Goal: Task Accomplishment & Management: Complete application form

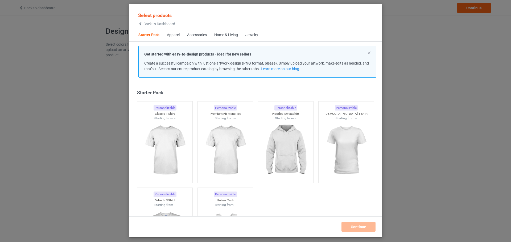
scroll to position [7, 0]
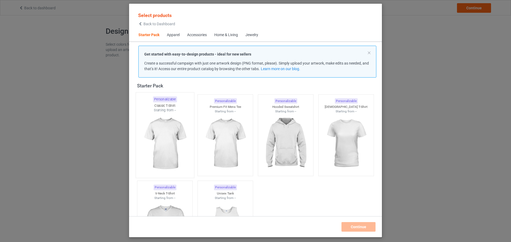
click at [173, 142] on img at bounding box center [165, 144] width 50 height 63
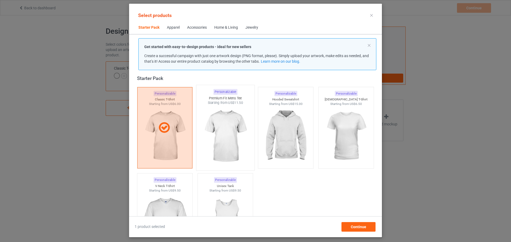
click at [214, 131] on img at bounding box center [225, 136] width 50 height 63
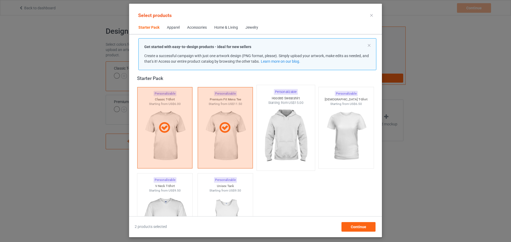
click at [279, 126] on img at bounding box center [285, 136] width 50 height 63
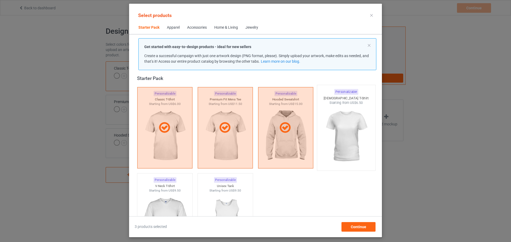
click at [328, 118] on img at bounding box center [346, 136] width 50 height 63
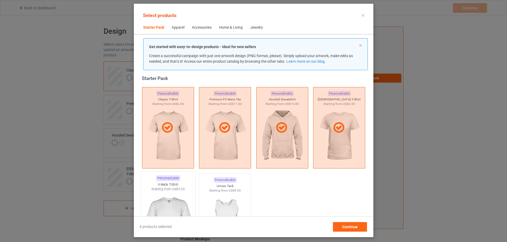
click at [179, 192] on img at bounding box center [168, 223] width 50 height 63
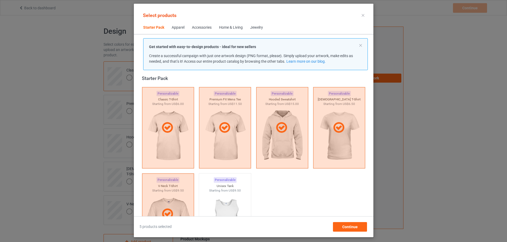
click at [226, 26] on div "Home & Living" at bounding box center [231, 27] width 24 height 5
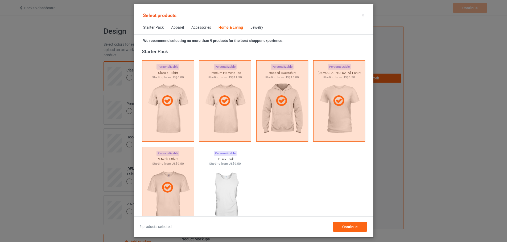
scroll to position [2400, 0]
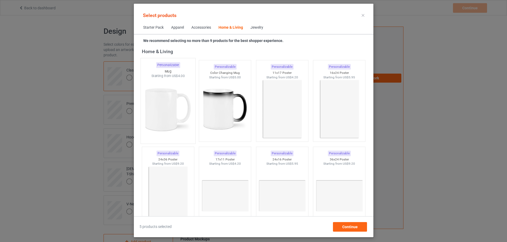
click at [170, 97] on img at bounding box center [168, 109] width 50 height 63
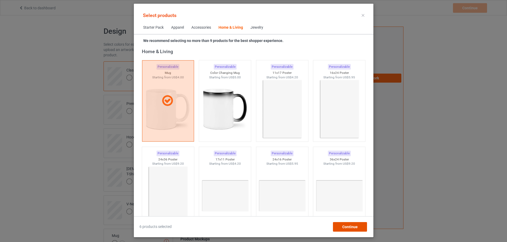
click at [367, 232] on div "Continue" at bounding box center [350, 227] width 34 height 10
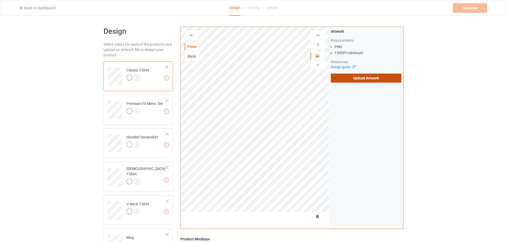
click at [362, 81] on label "Upload Artwork" at bounding box center [366, 78] width 71 height 9
click at [0, 0] on input "Upload Artwork" at bounding box center [0, 0] width 0 height 0
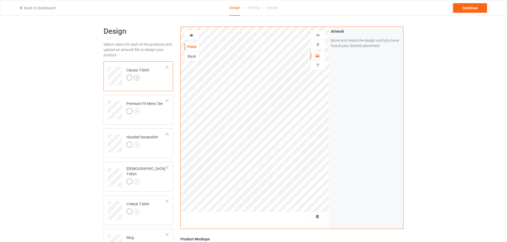
click at [137, 76] on img at bounding box center [137, 78] width 6 height 6
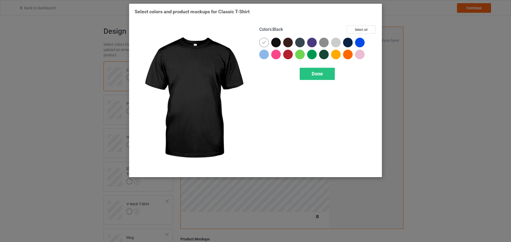
click at [271, 43] on div at bounding box center [265, 44] width 12 height 12
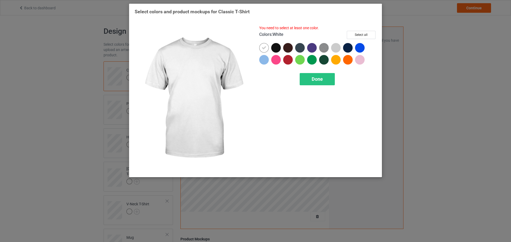
click at [262, 42] on div "Colors : White Select all" at bounding box center [317, 37] width 117 height 12
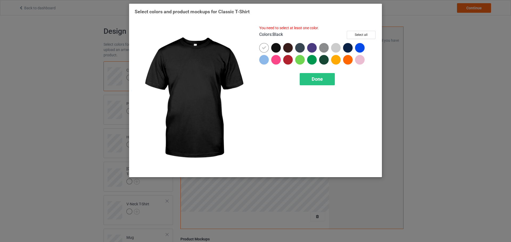
click at [272, 47] on div at bounding box center [276, 48] width 10 height 10
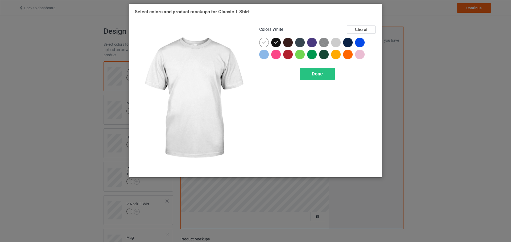
click at [264, 47] on div at bounding box center [264, 43] width 10 height 10
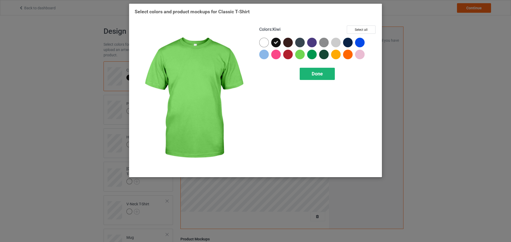
click at [321, 78] on div "Done" at bounding box center [317, 74] width 35 height 12
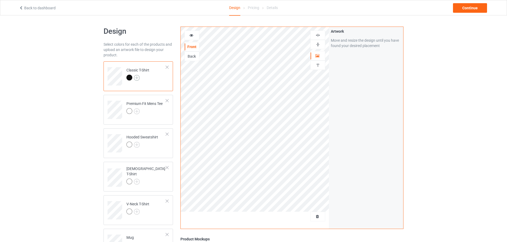
click at [137, 78] on img at bounding box center [137, 78] width 6 height 6
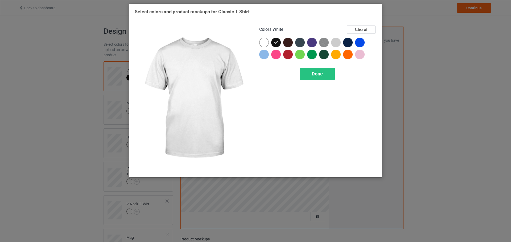
click at [267, 44] on div at bounding box center [264, 43] width 10 height 10
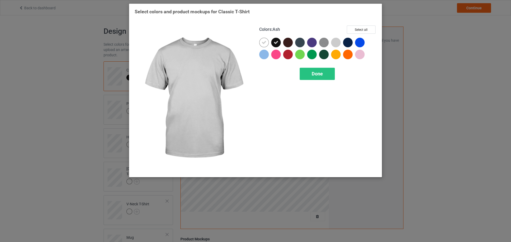
click at [327, 45] on img at bounding box center [324, 43] width 10 height 10
click at [338, 45] on div at bounding box center [336, 43] width 10 height 10
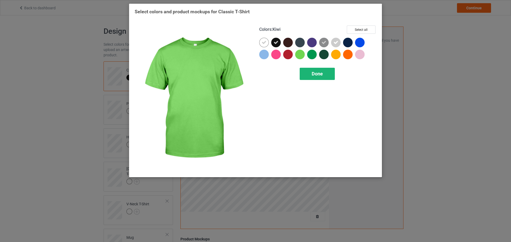
click at [310, 73] on div "Done" at bounding box center [317, 74] width 35 height 12
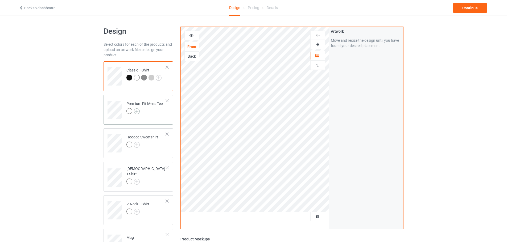
click at [137, 111] on img at bounding box center [137, 112] width 6 height 6
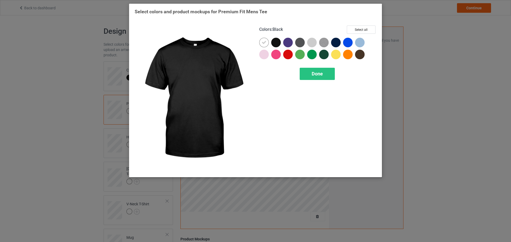
click at [278, 44] on div at bounding box center [276, 43] width 10 height 10
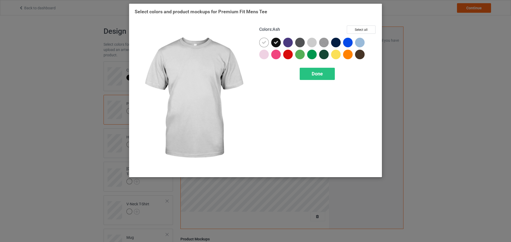
click at [317, 43] on div at bounding box center [313, 44] width 12 height 12
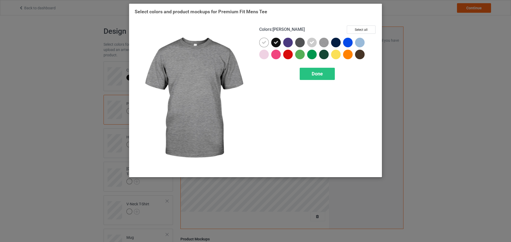
click at [325, 43] on img at bounding box center [324, 43] width 10 height 10
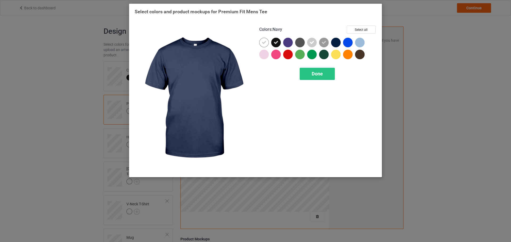
click at [338, 43] on div at bounding box center [336, 43] width 10 height 10
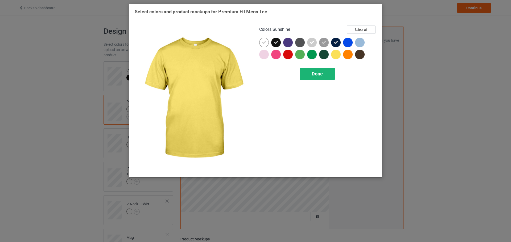
click at [325, 75] on div "Done" at bounding box center [317, 74] width 35 height 12
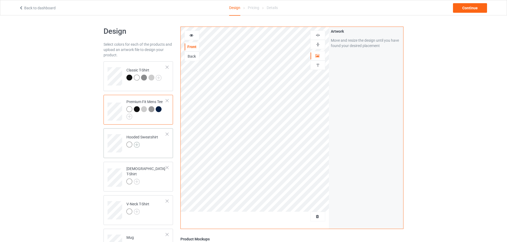
click at [136, 146] on img at bounding box center [137, 145] width 6 height 6
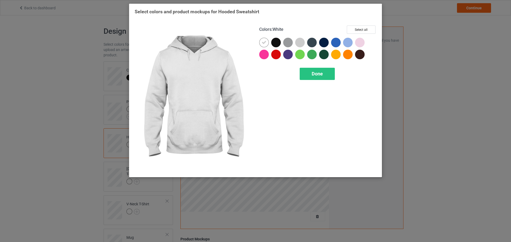
click at [277, 42] on div at bounding box center [276, 43] width 10 height 10
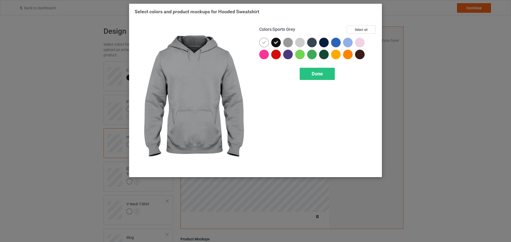
drag, startPoint x: 288, startPoint y: 41, endPoint x: 303, endPoint y: 42, distance: 14.9
click at [289, 41] on div at bounding box center [288, 43] width 10 height 10
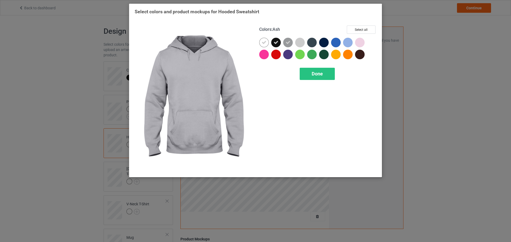
click at [303, 42] on div at bounding box center [300, 43] width 10 height 10
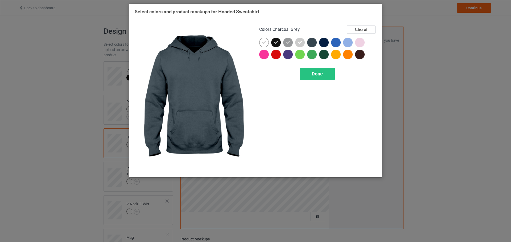
click at [312, 42] on div at bounding box center [312, 43] width 10 height 10
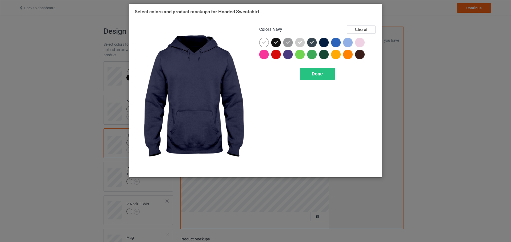
click at [325, 42] on div at bounding box center [324, 43] width 10 height 10
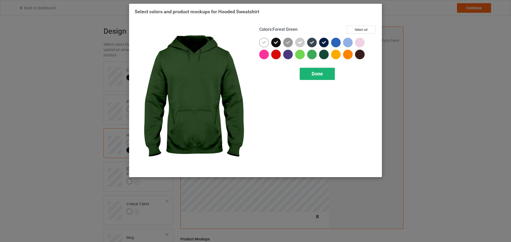
click at [318, 70] on div "Done" at bounding box center [317, 74] width 35 height 12
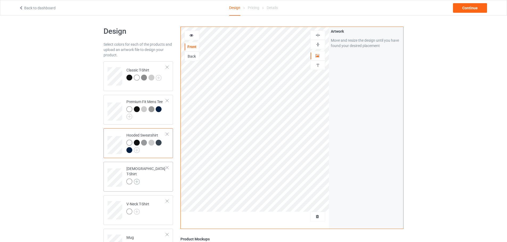
click at [138, 179] on img at bounding box center [137, 182] width 6 height 6
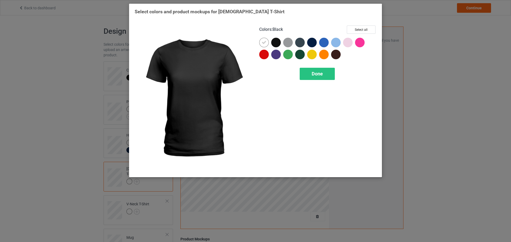
click at [276, 45] on div at bounding box center [276, 43] width 10 height 10
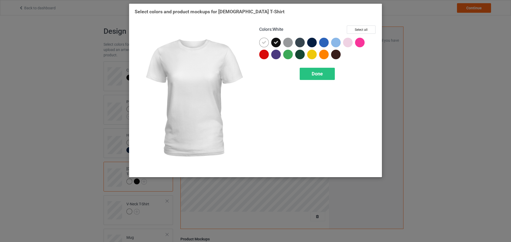
click at [262, 45] on icon at bounding box center [264, 42] width 5 height 5
click at [268, 45] on div at bounding box center [265, 44] width 12 height 12
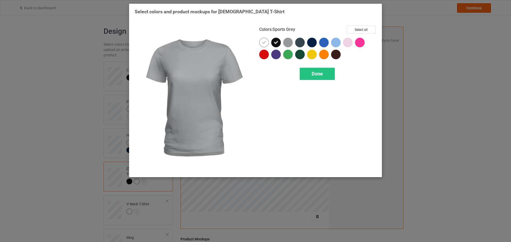
click at [288, 44] on div at bounding box center [288, 43] width 10 height 10
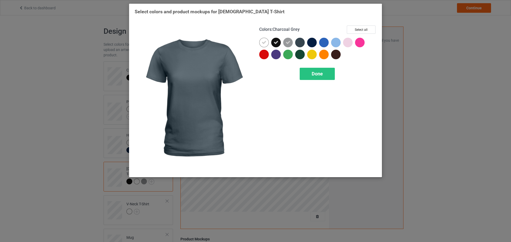
drag, startPoint x: 296, startPoint y: 43, endPoint x: 309, endPoint y: 42, distance: 13.6
click at [297, 43] on div at bounding box center [300, 43] width 10 height 10
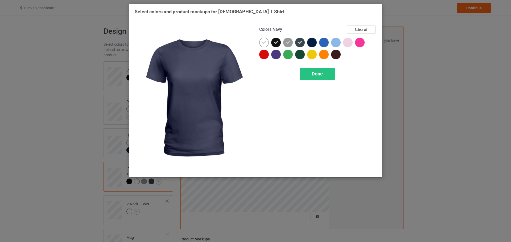
click at [313, 42] on div at bounding box center [312, 43] width 10 height 10
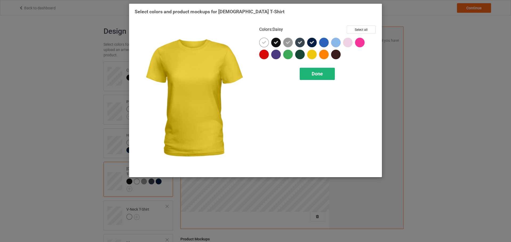
click at [325, 74] on div "Done" at bounding box center [317, 74] width 35 height 12
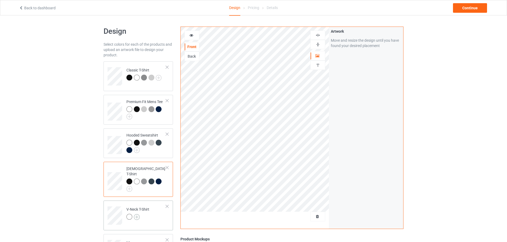
click at [137, 214] on img at bounding box center [137, 217] width 6 height 6
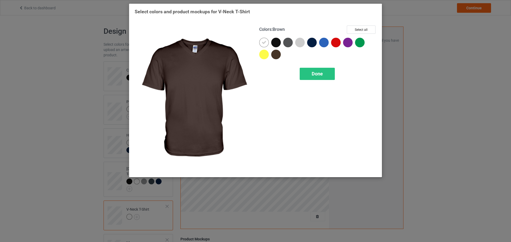
click at [277, 49] on div at bounding box center [277, 44] width 12 height 12
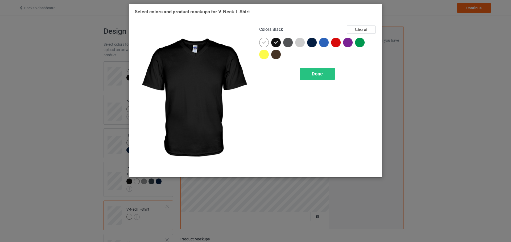
click at [288, 44] on div at bounding box center [288, 43] width 10 height 10
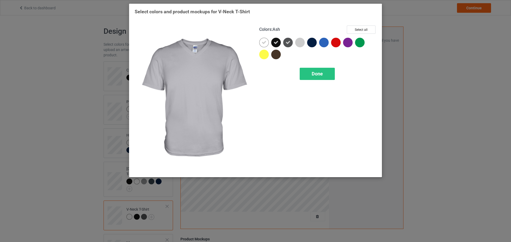
click at [310, 43] on div at bounding box center [312, 43] width 10 height 10
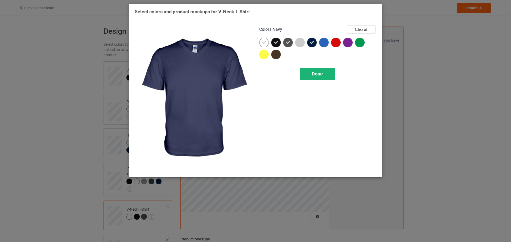
click at [319, 74] on span "Done" at bounding box center [317, 74] width 11 height 6
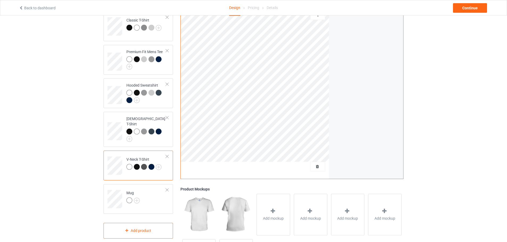
scroll to position [53, 0]
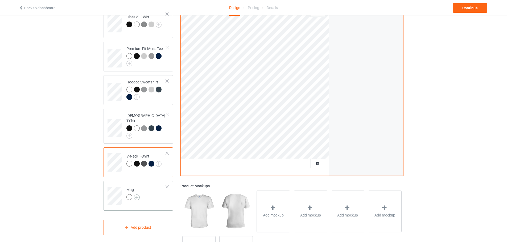
click at [138, 195] on img at bounding box center [137, 198] width 6 height 6
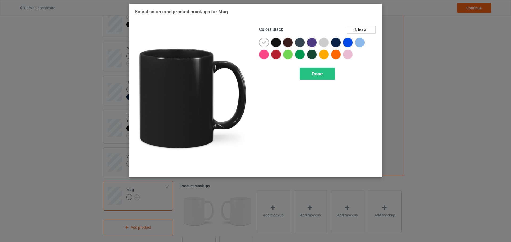
click at [277, 39] on div at bounding box center [276, 43] width 10 height 10
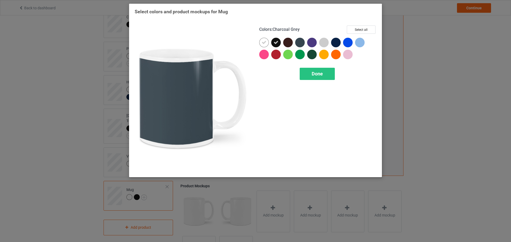
click at [302, 42] on div at bounding box center [300, 43] width 10 height 10
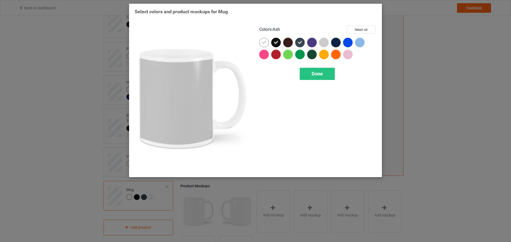
click at [337, 39] on div at bounding box center [336, 43] width 10 height 10
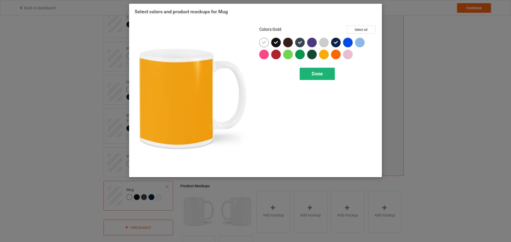
click at [320, 79] on div "Done" at bounding box center [317, 74] width 35 height 12
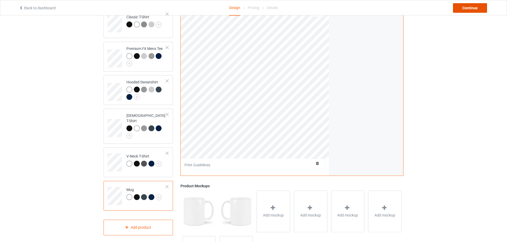
click at [461, 10] on div "Continue" at bounding box center [470, 8] width 34 height 10
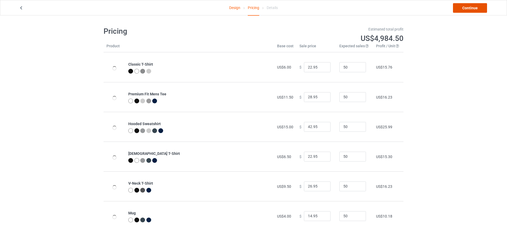
click at [471, 12] on link "Continue" at bounding box center [470, 8] width 34 height 10
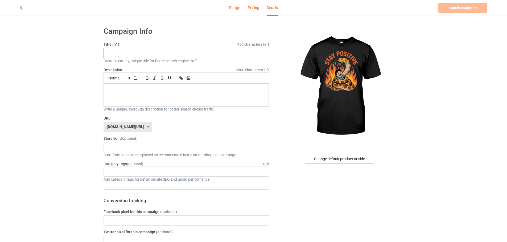
click at [143, 55] on input "text" at bounding box center [185, 53] width 165 height 10
paste input "Stay Positive"
type input "Stay Positive"
click at [149, 118] on label "URL" at bounding box center [185, 118] width 165 height 5
click at [152, 126] on input "text" at bounding box center [210, 127] width 117 height 10
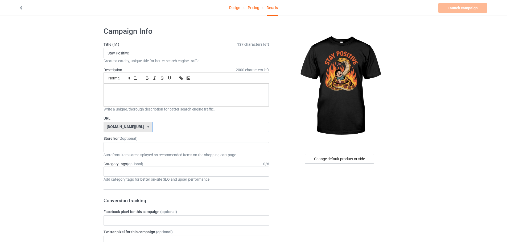
paste input "Stay Positive"
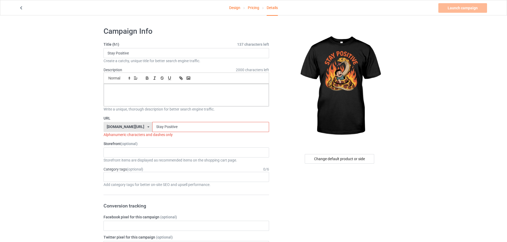
type input "Stay Positive"
click at [178, 89] on p at bounding box center [186, 90] width 156 height 5
paste div
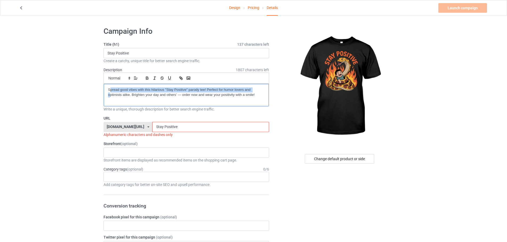
drag, startPoint x: 109, startPoint y: 90, endPoint x: 92, endPoint y: 93, distance: 17.4
click at [108, 92] on div "Spread good vibes with this hilarious "Stay Positive" parody tee! Perfect for h…" at bounding box center [186, 95] width 165 height 22
click at [152, 127] on input "Stay Positive" at bounding box center [210, 127] width 117 height 10
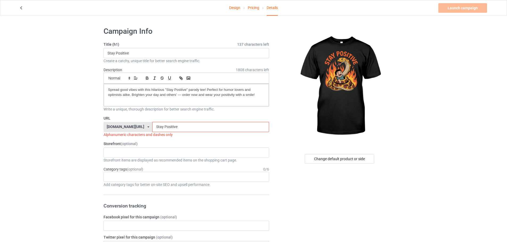
click at [152, 127] on input "Stay Positive" at bounding box center [210, 127] width 117 height 10
drag, startPoint x: 148, startPoint y: 127, endPoint x: 150, endPoint y: 131, distance: 4.2
click at [152, 131] on input "Stay Positive" at bounding box center [210, 127] width 117 height 10
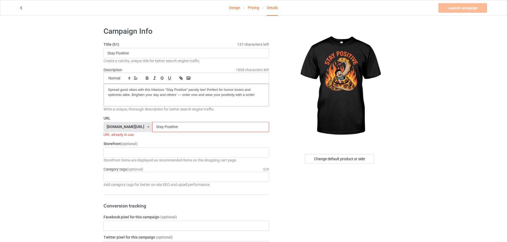
click at [170, 127] on input "Stay-Positive" at bounding box center [210, 127] width 117 height 10
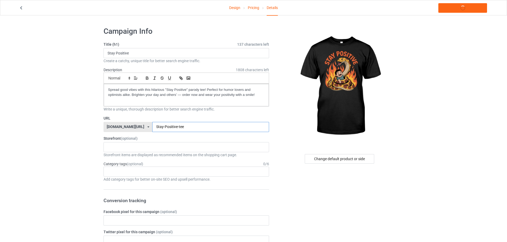
type input "Stay-Positive-tee"
click at [143, 144] on div "KIOTA Gaming Finish Line Fitness Mi-Tees 6767c36548d7ee002e084532 651a982803c4d…" at bounding box center [185, 147] width 165 height 10
click at [128, 177] on div "Mi-Tees" at bounding box center [186, 177] width 165 height 10
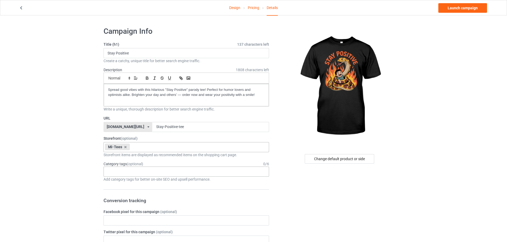
click at [142, 176] on div "Age > [DEMOGRAPHIC_DATA] > 1 Age > [DEMOGRAPHIC_DATA] Months > 1 Month Age > [D…" at bounding box center [185, 172] width 165 height 10
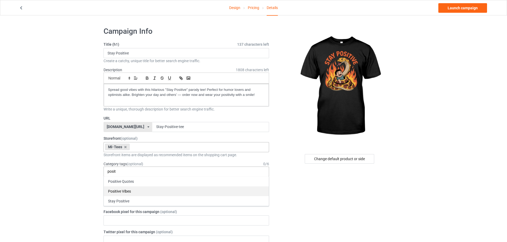
type input "posit"
click at [112, 194] on div "Positive Vibes" at bounding box center [186, 192] width 165 height 10
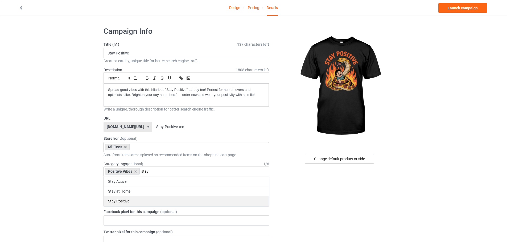
type input "stay"
click at [133, 199] on div "Stay Positive" at bounding box center [186, 201] width 165 height 10
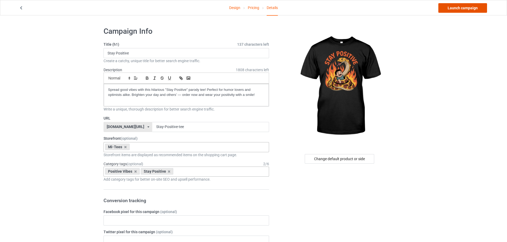
click at [452, 6] on link "Launch campaign" at bounding box center [462, 8] width 49 height 10
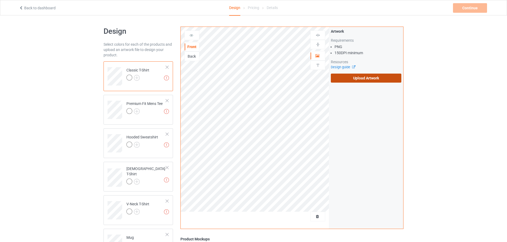
click at [344, 82] on label "Upload Artwork" at bounding box center [366, 78] width 71 height 9
click at [0, 0] on input "Upload Artwork" at bounding box center [0, 0] width 0 height 0
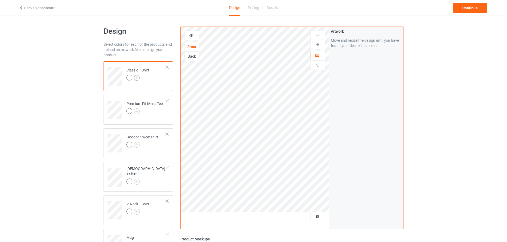
click at [137, 78] on img at bounding box center [137, 78] width 6 height 6
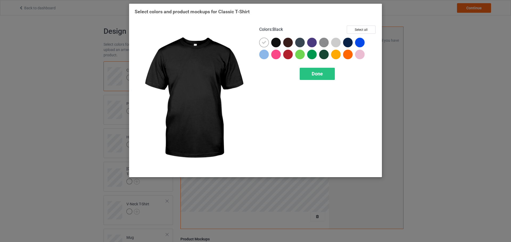
click at [273, 43] on div at bounding box center [276, 43] width 10 height 10
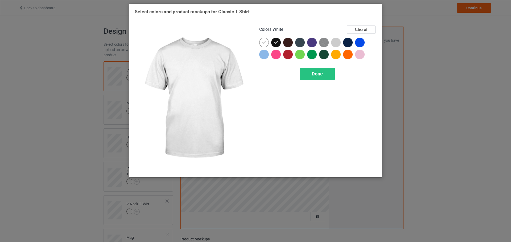
click at [261, 43] on div at bounding box center [264, 43] width 10 height 10
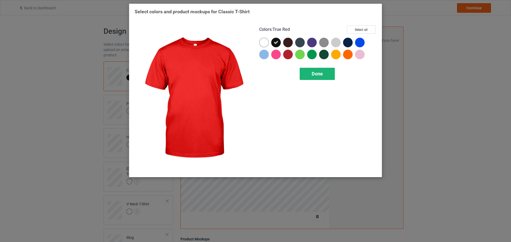
click at [320, 72] on span "Done" at bounding box center [317, 74] width 11 height 6
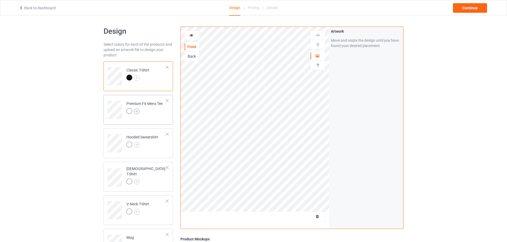
click at [138, 111] on img at bounding box center [137, 112] width 6 height 6
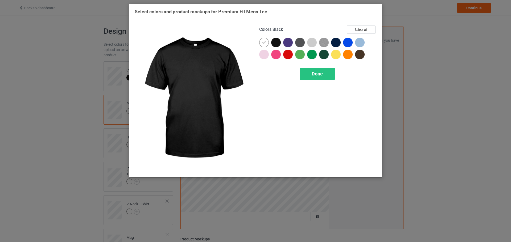
click at [274, 46] on div at bounding box center [276, 43] width 10 height 10
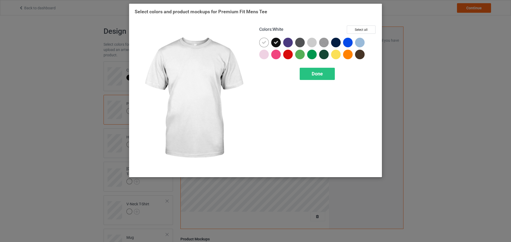
click at [264, 44] on icon at bounding box center [264, 42] width 5 height 5
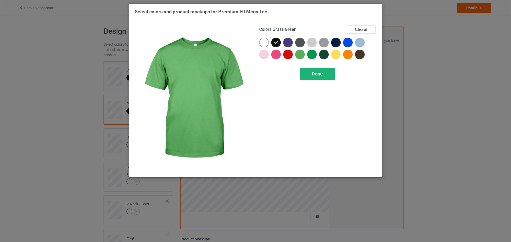
click at [328, 78] on div "Done" at bounding box center [317, 74] width 35 height 12
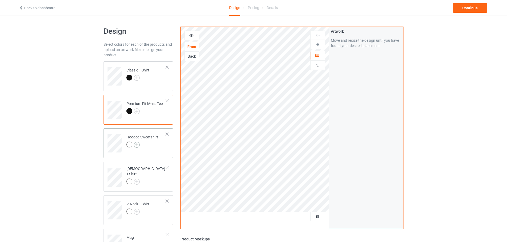
click at [139, 144] on img at bounding box center [137, 145] width 6 height 6
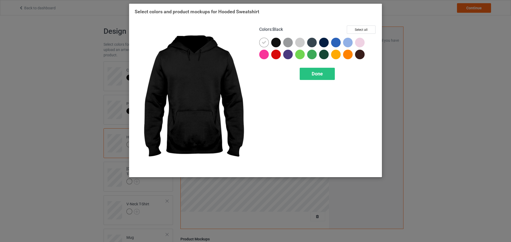
click at [275, 49] on div at bounding box center [277, 44] width 12 height 12
click at [264, 45] on div at bounding box center [264, 43] width 10 height 10
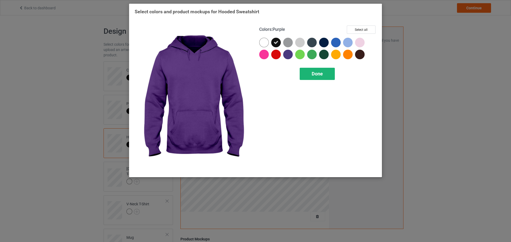
click at [325, 80] on div "Done" at bounding box center [317, 74] width 35 height 12
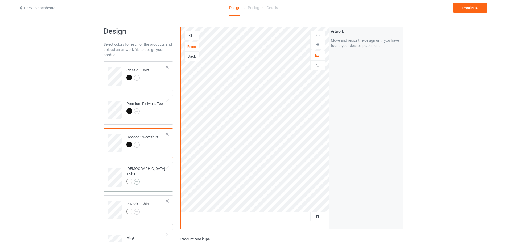
click at [134, 180] on img at bounding box center [137, 182] width 6 height 6
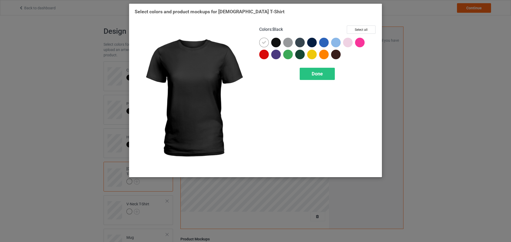
click at [275, 43] on div at bounding box center [276, 43] width 10 height 10
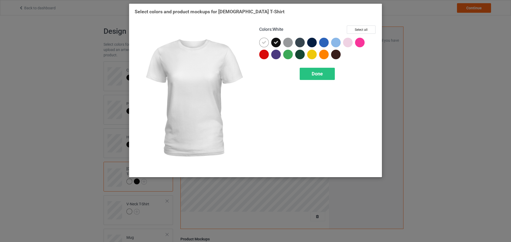
click at [264, 42] on icon at bounding box center [264, 42] width 5 height 5
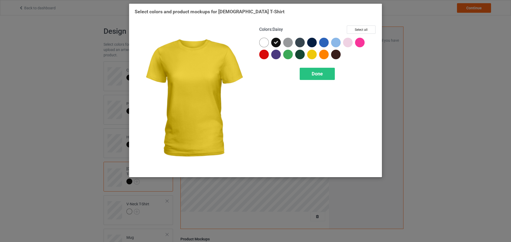
click at [318, 64] on div at bounding box center [317, 64] width 117 height 1
click at [308, 74] on div "Done" at bounding box center [317, 74] width 35 height 12
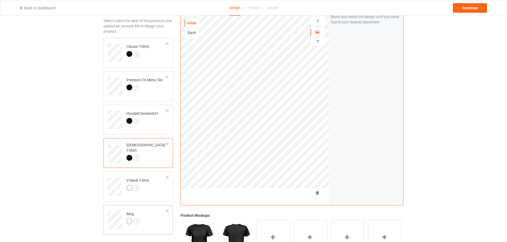
scroll to position [80, 0]
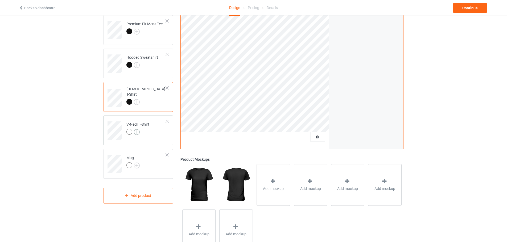
click at [137, 131] on img at bounding box center [137, 132] width 6 height 6
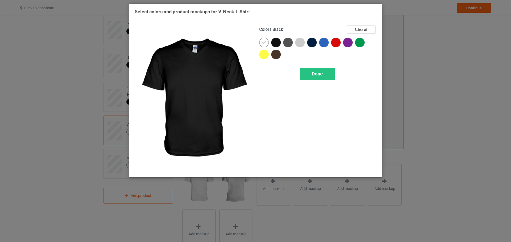
click at [277, 43] on div at bounding box center [276, 43] width 10 height 10
click at [265, 44] on icon at bounding box center [264, 42] width 5 height 5
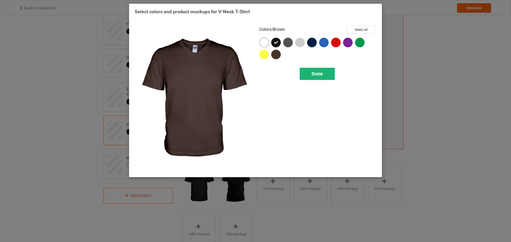
click at [312, 74] on span "Done" at bounding box center [317, 74] width 11 height 6
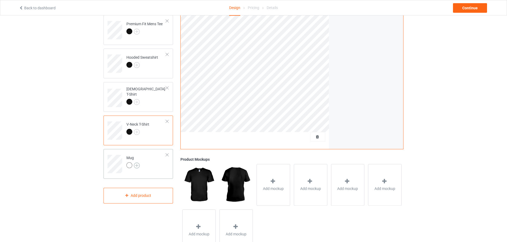
click at [137, 167] on img at bounding box center [137, 166] width 6 height 6
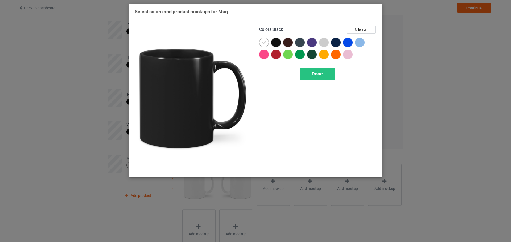
click at [277, 43] on div at bounding box center [276, 43] width 10 height 10
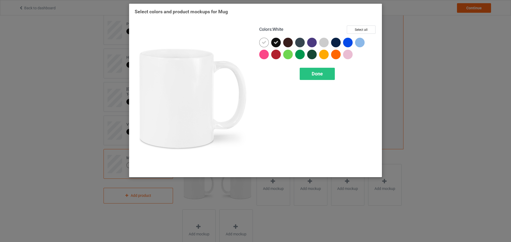
click at [266, 43] on icon at bounding box center [264, 42] width 5 height 5
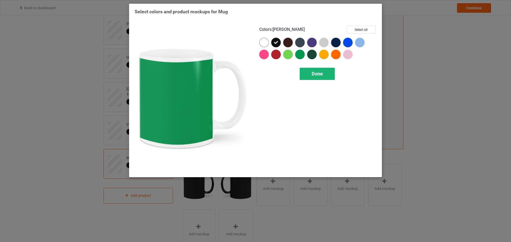
click at [314, 73] on span "Done" at bounding box center [317, 74] width 11 height 6
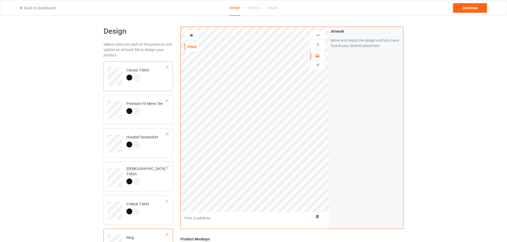
click at [151, 72] on td "Classic T-Shirt" at bounding box center [145, 75] width 45 height 22
click at [455, 8] on div "Continue" at bounding box center [470, 8] width 34 height 10
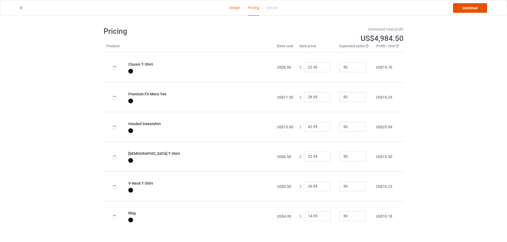
click at [458, 8] on link "Continue" at bounding box center [470, 8] width 34 height 10
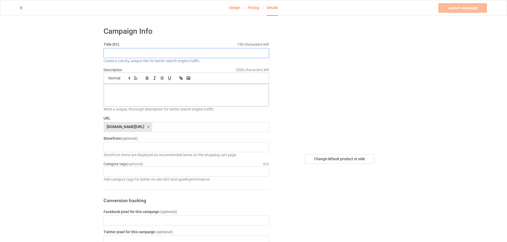
click at [125, 57] on input "text" at bounding box center [185, 53] width 165 height 10
paste input "No CCTV Protest"
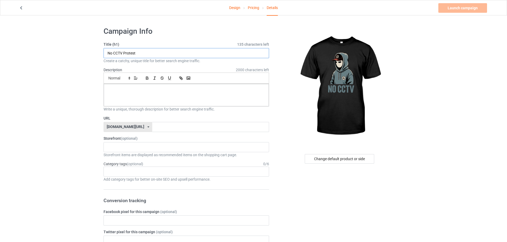
type input "No CCTV Protest"
click at [152, 127] on input "text" at bounding box center [210, 127] width 117 height 10
paste input "No CCTV Protest"
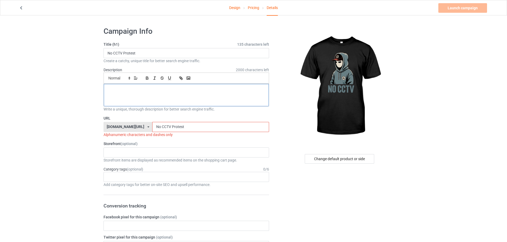
click at [147, 93] on div at bounding box center [186, 95] width 165 height 22
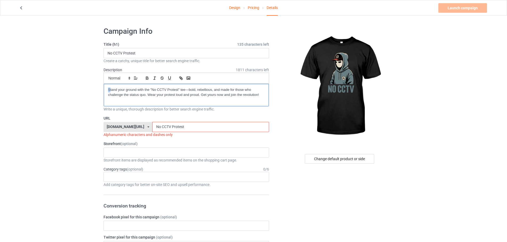
drag, startPoint x: 110, startPoint y: 90, endPoint x: 95, endPoint y: 90, distance: 14.4
drag, startPoint x: 146, startPoint y: 126, endPoint x: 147, endPoint y: 132, distance: 6.2
click at [147, 132] on div "URL teechip.com/ teechip.com/ 587d0d41cee36fd012c64a69 No CCTV Protest Alphanum…" at bounding box center [185, 127] width 165 height 22
click at [155, 126] on input "No-CCTV Protest" at bounding box center [210, 127] width 117 height 10
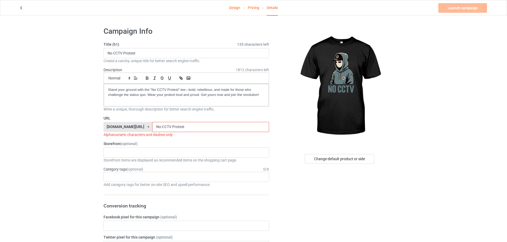
click at [156, 127] on input "No-CCTV Protest" at bounding box center [210, 127] width 117 height 10
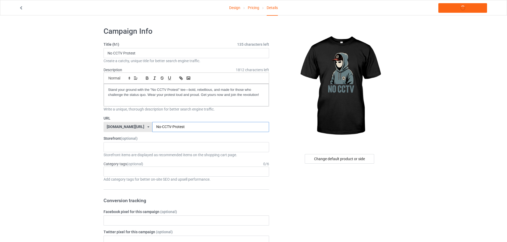
type input "No-CCTV-Protest"
click at [119, 144] on div "KIOTA Gaming Finish Line Fitness Mi-Tees 6767c36548d7ee002e084532 651a982803c4d…" at bounding box center [185, 147] width 165 height 10
click at [122, 177] on div "Mi-Tees" at bounding box center [186, 177] width 165 height 10
drag, startPoint x: 41, startPoint y: 154, endPoint x: 66, endPoint y: 154, distance: 24.7
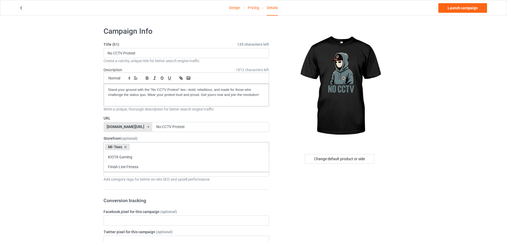
click at [120, 171] on div "Age > [DEMOGRAPHIC_DATA] > 1 Age > [DEMOGRAPHIC_DATA] Months > 1 Month Age > [D…" at bounding box center [185, 172] width 165 height 10
type input "c"
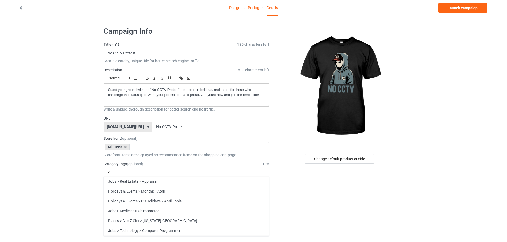
type input "p"
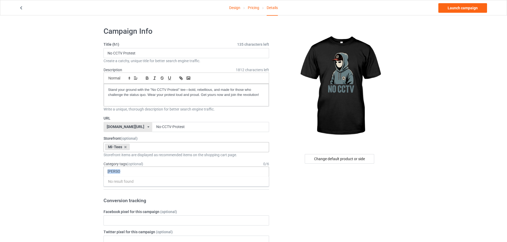
drag, startPoint x: 119, startPoint y: 168, endPoint x: 111, endPoint y: 170, distance: 7.9
click at [111, 170] on div "reeb No result found 1 1 Month 1-12 Months 1-19 10 10 Month 100 10K Run 11 11 M…" at bounding box center [185, 172] width 165 height 10
drag, startPoint x: 111, startPoint y: 171, endPoint x: 121, endPoint y: 176, distance: 10.7
click at [119, 176] on div "reeb No result found 1 1 Month 1-12 Months 1-19 10 10 Month 100 10K Run 11 11 M…" at bounding box center [185, 172] width 165 height 10
type input "r"
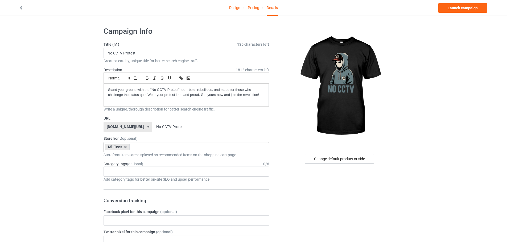
click at [450, 9] on link "Launch campaign" at bounding box center [462, 8] width 49 height 10
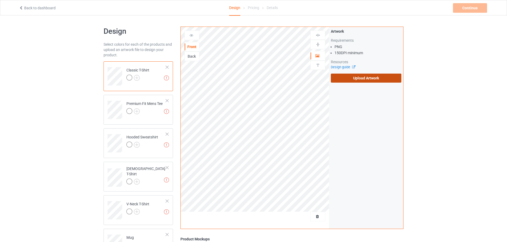
click at [361, 78] on label "Upload Artwork" at bounding box center [366, 78] width 71 height 9
click at [0, 0] on input "Upload Artwork" at bounding box center [0, 0] width 0 height 0
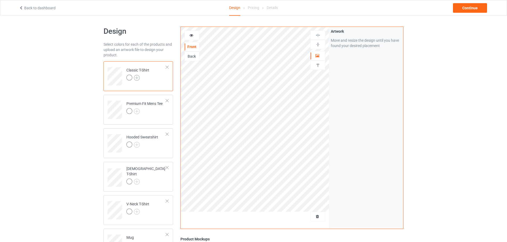
click at [136, 77] on img at bounding box center [137, 78] width 6 height 6
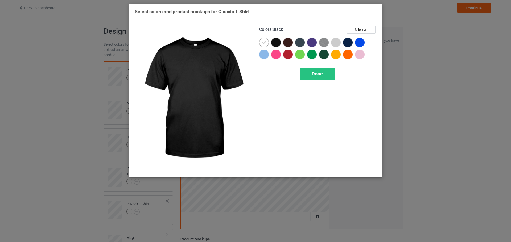
click at [279, 41] on div at bounding box center [276, 43] width 10 height 10
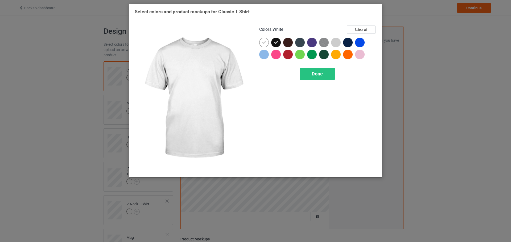
click at [263, 42] on icon at bounding box center [264, 42] width 5 height 5
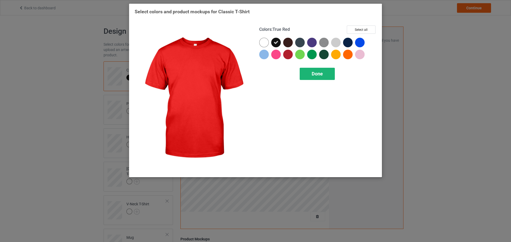
click at [312, 75] on span "Done" at bounding box center [317, 74] width 11 height 6
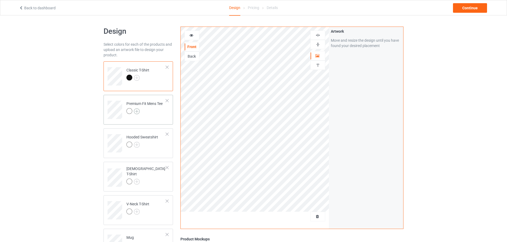
click at [137, 111] on img at bounding box center [137, 112] width 6 height 6
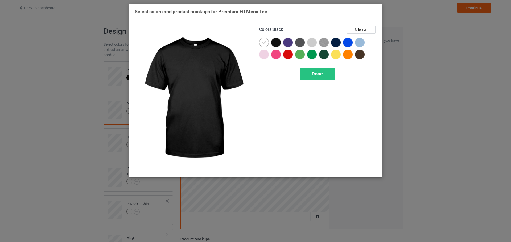
click at [276, 46] on div at bounding box center [276, 43] width 10 height 10
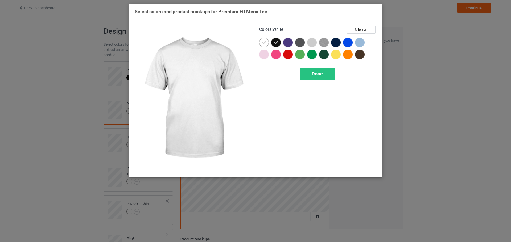
click at [266, 43] on div at bounding box center [264, 43] width 10 height 10
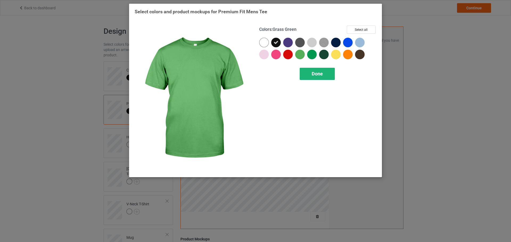
click at [315, 71] on div "Done" at bounding box center [317, 74] width 35 height 12
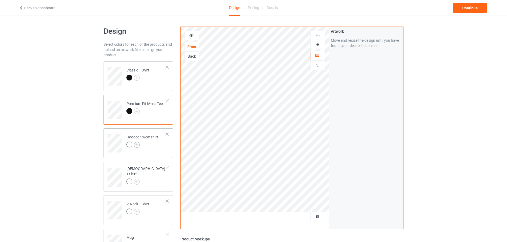
click at [136, 145] on img at bounding box center [137, 145] width 6 height 6
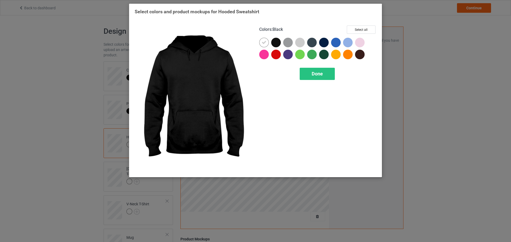
click at [276, 43] on div at bounding box center [276, 43] width 10 height 10
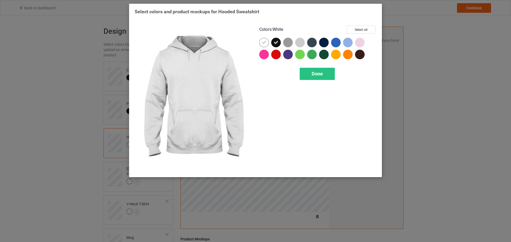
click at [267, 43] on div at bounding box center [264, 43] width 10 height 10
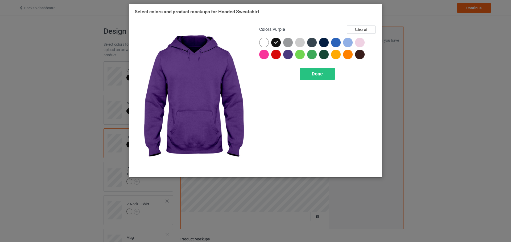
click at [317, 85] on div "Colors : Purple Select all Done" at bounding box center [317, 99] width 125 height 154
click at [314, 78] on div "Done" at bounding box center [317, 74] width 35 height 12
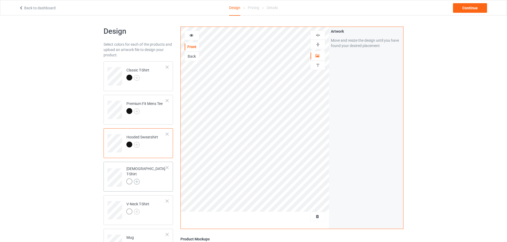
click at [137, 179] on img at bounding box center [137, 182] width 6 height 6
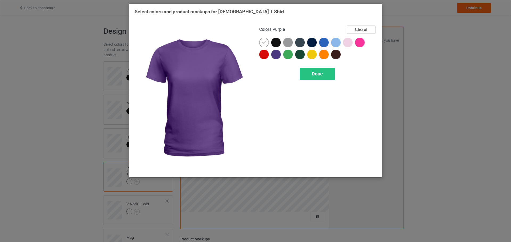
click at [274, 48] on div at bounding box center [277, 44] width 12 height 12
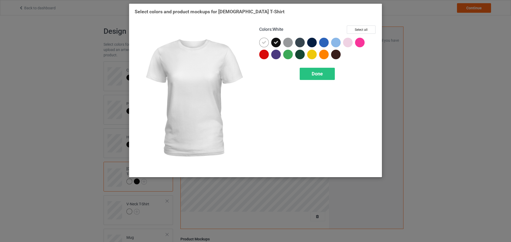
click at [264, 44] on icon at bounding box center [264, 42] width 5 height 5
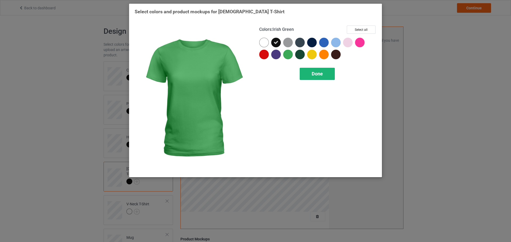
click at [310, 68] on div "Done" at bounding box center [317, 74] width 35 height 12
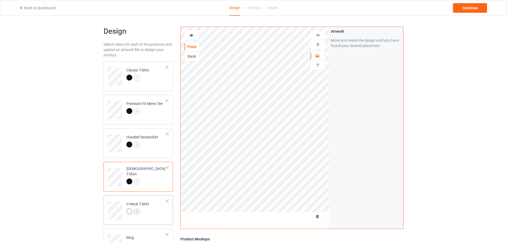
click at [137, 211] on img at bounding box center [137, 212] width 6 height 6
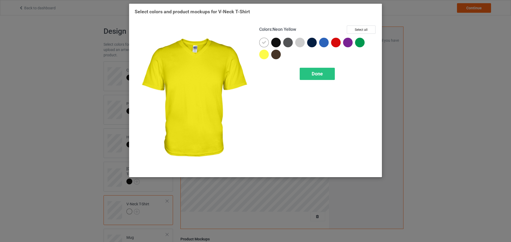
click at [272, 43] on div at bounding box center [276, 43] width 10 height 10
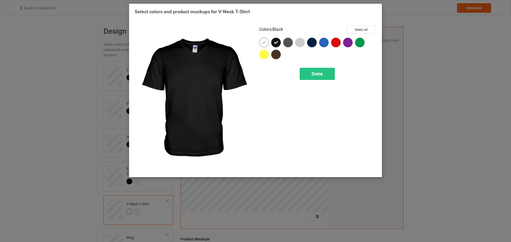
click at [267, 43] on div at bounding box center [264, 43] width 10 height 10
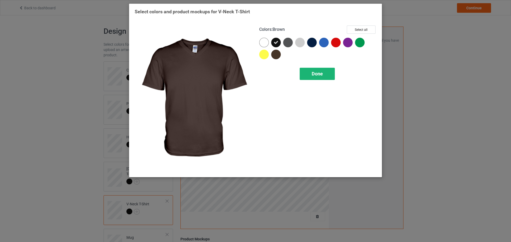
click at [311, 78] on div "Done" at bounding box center [317, 74] width 35 height 12
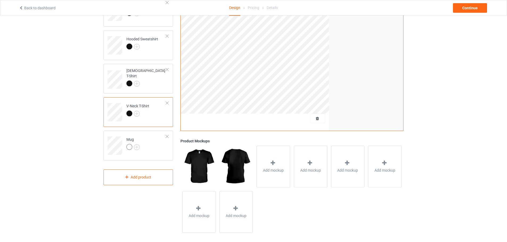
scroll to position [102, 0]
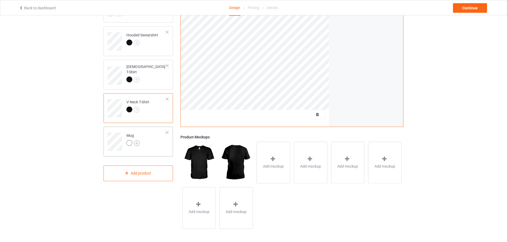
click at [139, 142] on img at bounding box center [137, 143] width 6 height 6
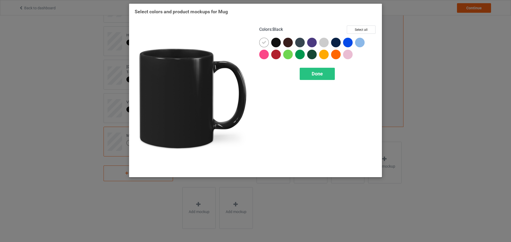
click at [272, 44] on div at bounding box center [276, 43] width 10 height 10
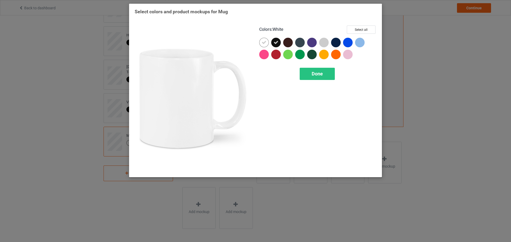
click at [266, 44] on div at bounding box center [264, 43] width 10 height 10
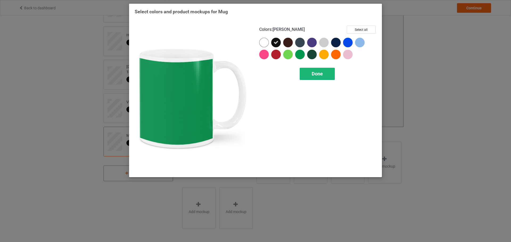
click at [314, 75] on span "Done" at bounding box center [317, 74] width 11 height 6
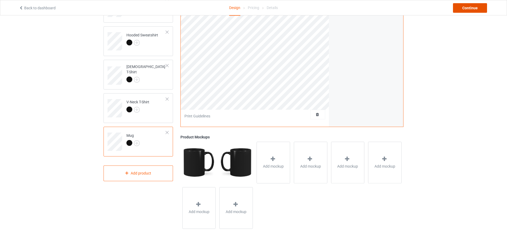
click at [459, 7] on div "Continue" at bounding box center [470, 8] width 34 height 10
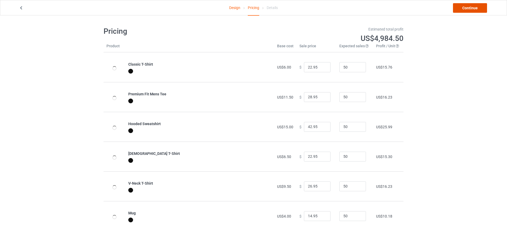
click at [462, 8] on link "Continue" at bounding box center [470, 8] width 34 height 10
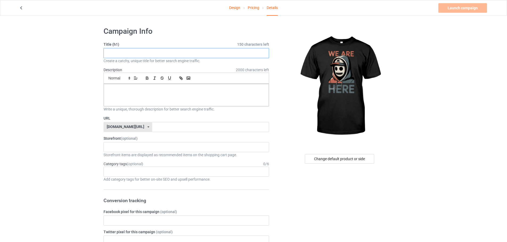
click at [131, 49] on input "text" at bounding box center [185, 53] width 165 height 10
paste input "We Are Here Protest"
type input "We Are Here Protest"
click at [152, 127] on input "text" at bounding box center [210, 127] width 117 height 10
paste input "We Are Here Protest"
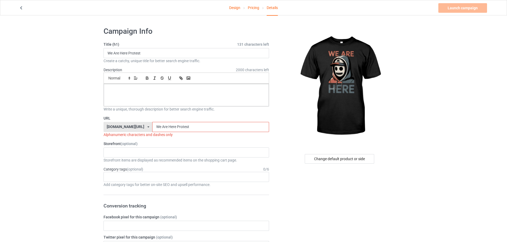
type input "We Are Here Protest"
click at [158, 93] on div at bounding box center [186, 95] width 165 height 22
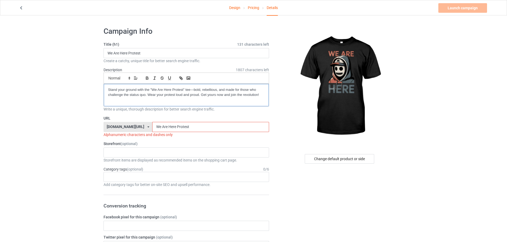
click at [106, 89] on div "Stand your ground with the "We Are Here Protest" tee—bold, rebellious, and made…" at bounding box center [186, 95] width 165 height 22
drag, startPoint x: 147, startPoint y: 128, endPoint x: 146, endPoint y: 133, distance: 4.8
click at [146, 133] on div "URL teechip.com/ teechip.com/ 587d0d41cee36fd012c64a69 We Are Here Protest Alph…" at bounding box center [185, 127] width 165 height 22
click at [154, 129] on input "We-Are Here Protest" at bounding box center [210, 127] width 117 height 10
drag, startPoint x: 161, startPoint y: 125, endPoint x: 163, endPoint y: 129, distance: 4.4
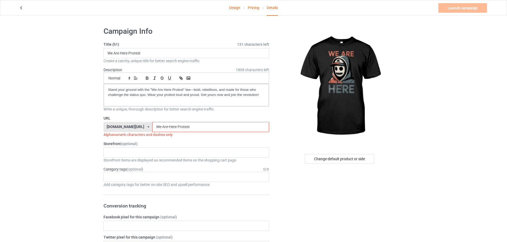
click at [163, 129] on input "We-Are-Here Protest" at bounding box center [210, 127] width 117 height 10
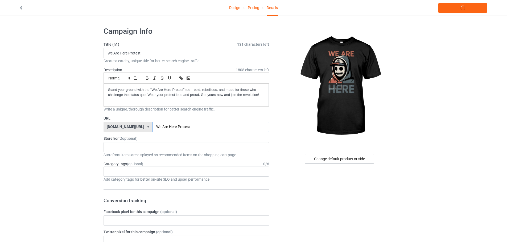
type input "We-Are-Here-Protest"
click at [122, 149] on div "KIOTA Gaming Finish Line Fitness Mi-Tees 6767c36548d7ee002e084532 651a982803c4d…" at bounding box center [185, 147] width 165 height 10
click at [133, 172] on div "Mi-Tees" at bounding box center [186, 177] width 165 height 10
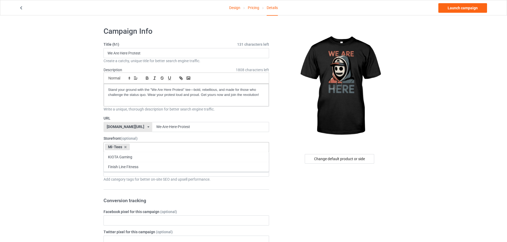
click at [442, 12] on link "Launch campaign" at bounding box center [462, 8] width 49 height 10
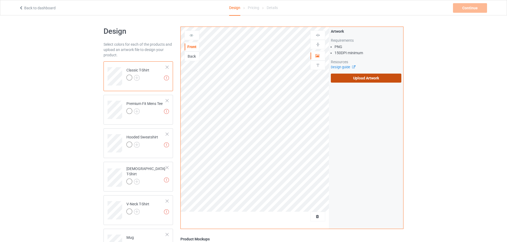
click at [346, 77] on label "Upload Artwork" at bounding box center [366, 78] width 71 height 9
click at [0, 0] on input "Upload Artwork" at bounding box center [0, 0] width 0 height 0
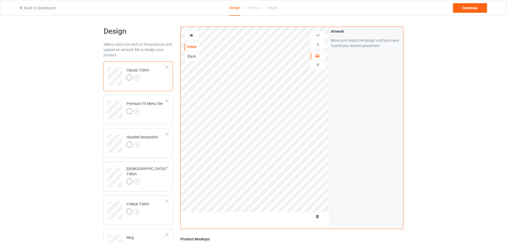
click at [141, 75] on div at bounding box center [137, 78] width 23 height 7
click at [139, 77] on img at bounding box center [137, 78] width 6 height 6
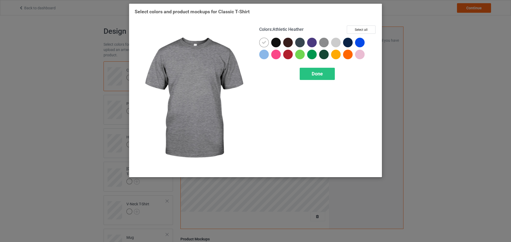
drag, startPoint x: 320, startPoint y: 42, endPoint x: 327, endPoint y: 42, distance: 6.9
click at [320, 42] on img at bounding box center [324, 43] width 10 height 10
click at [329, 42] on div at bounding box center [325, 44] width 12 height 12
click at [325, 42] on img at bounding box center [324, 43] width 10 height 10
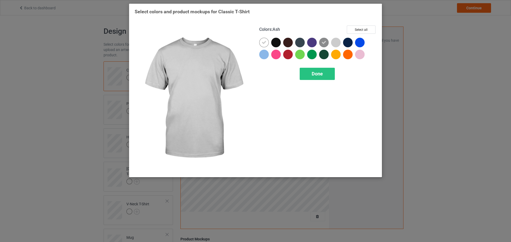
click at [338, 42] on div at bounding box center [336, 43] width 10 height 10
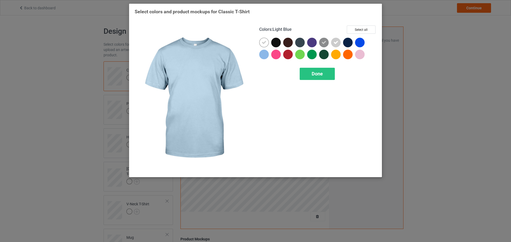
click at [267, 59] on div at bounding box center [265, 56] width 12 height 12
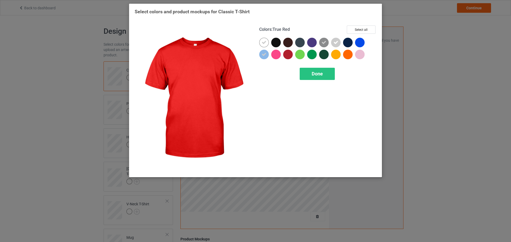
click at [303, 66] on div "Colors : True Red Select all Done" at bounding box center [317, 99] width 125 height 154
click at [309, 71] on div "Done" at bounding box center [317, 74] width 35 height 12
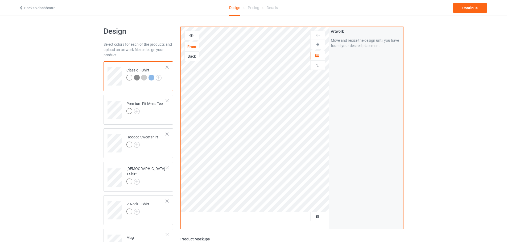
click at [163, 79] on td "Classic T-Shirt" at bounding box center [145, 75] width 45 height 22
click at [157, 80] on img at bounding box center [159, 78] width 6 height 6
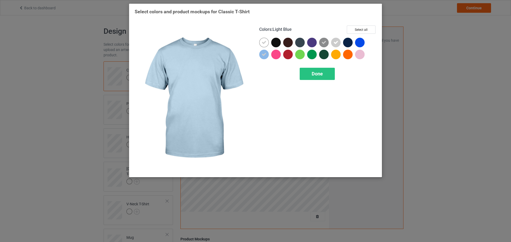
click at [262, 55] on icon at bounding box center [264, 54] width 5 height 5
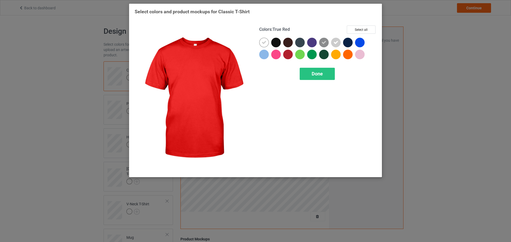
click at [312, 68] on div "Colors : True Red Select all Done" at bounding box center [317, 99] width 125 height 154
click at [312, 72] on span "Done" at bounding box center [317, 74] width 11 height 6
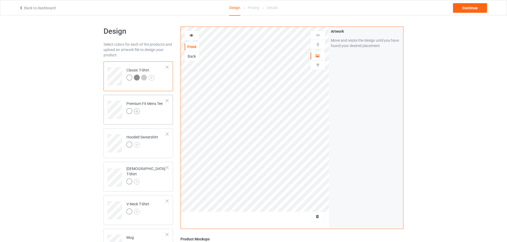
click at [139, 113] on div at bounding box center [144, 111] width 36 height 7
click at [137, 113] on img at bounding box center [137, 112] width 6 height 6
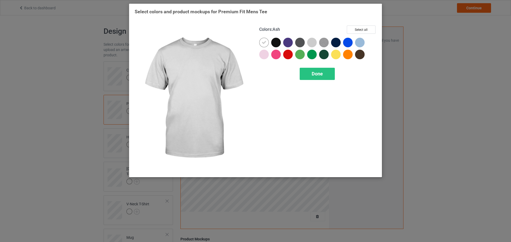
click at [310, 44] on div at bounding box center [312, 43] width 10 height 10
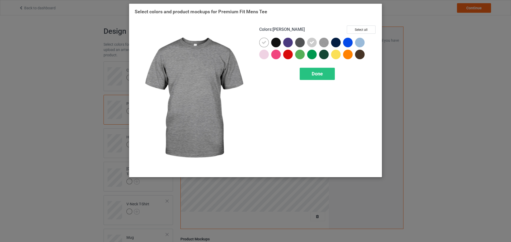
click at [322, 43] on img at bounding box center [324, 43] width 10 height 10
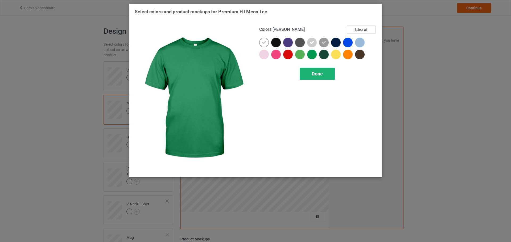
click at [318, 71] on div "Done" at bounding box center [317, 74] width 35 height 12
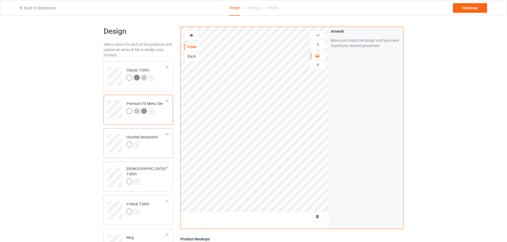
click at [137, 140] on div "Hooded Sweatshirt" at bounding box center [142, 141] width 32 height 13
click at [138, 144] on img at bounding box center [137, 145] width 6 height 6
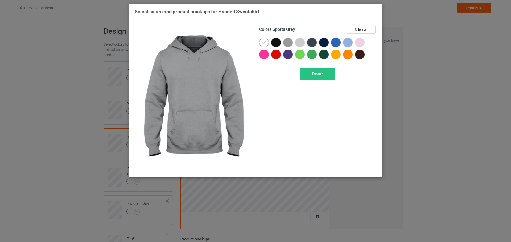
click at [287, 43] on div at bounding box center [288, 43] width 10 height 10
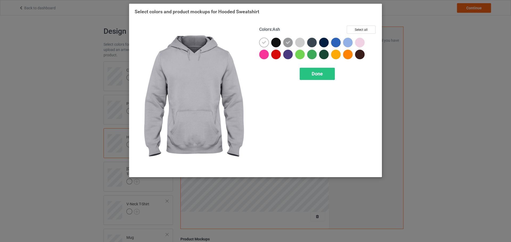
click at [299, 42] on div at bounding box center [300, 43] width 10 height 10
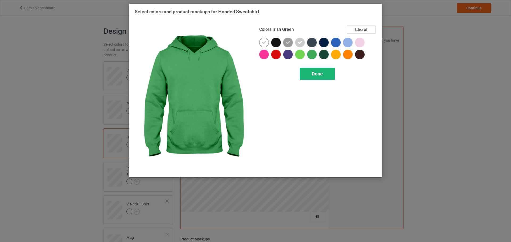
click at [312, 73] on span "Done" at bounding box center [317, 74] width 11 height 6
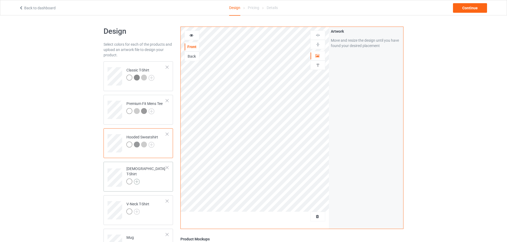
click at [136, 179] on img at bounding box center [137, 182] width 6 height 6
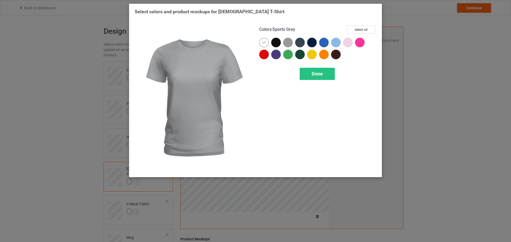
click at [285, 44] on div at bounding box center [288, 43] width 10 height 10
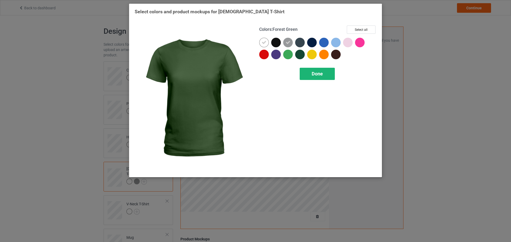
click at [309, 71] on div "Done" at bounding box center [317, 74] width 35 height 12
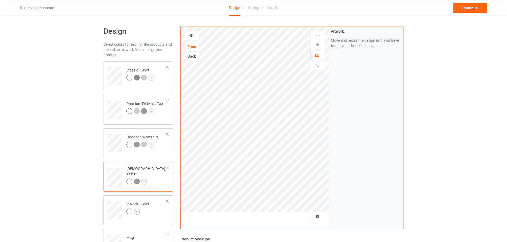
click at [138, 212] on img at bounding box center [137, 212] width 6 height 6
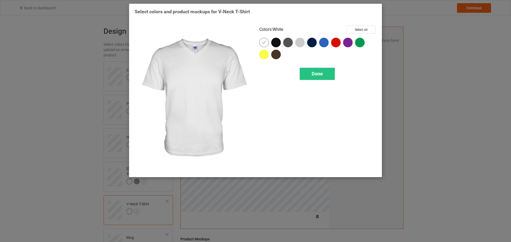
click at [302, 47] on div at bounding box center [301, 44] width 12 height 12
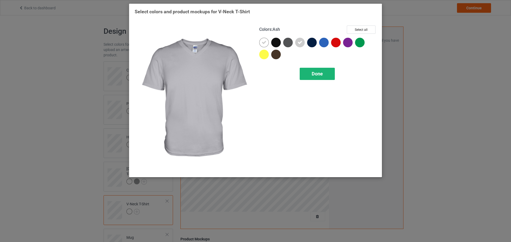
click at [322, 72] on span "Done" at bounding box center [317, 74] width 11 height 6
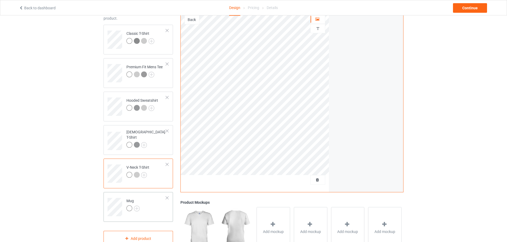
scroll to position [53, 0]
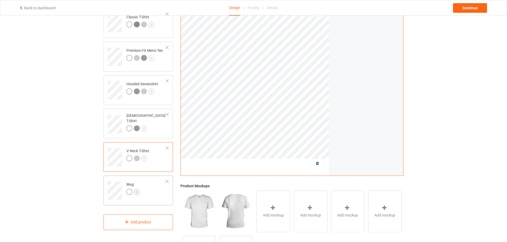
click at [137, 193] on img at bounding box center [137, 192] width 6 height 6
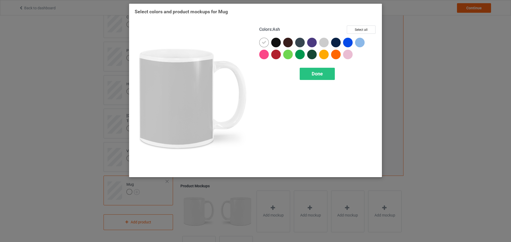
click at [324, 42] on div at bounding box center [324, 43] width 10 height 10
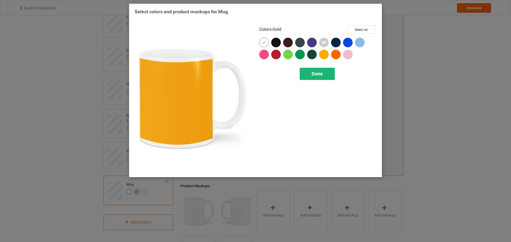
click at [326, 75] on div "Done" at bounding box center [317, 74] width 35 height 12
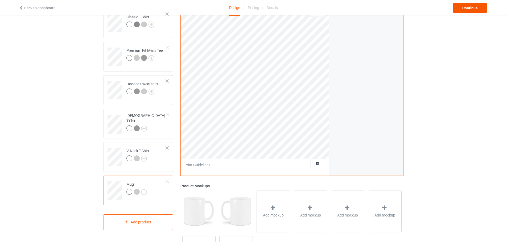
click at [453, 7] on div "Continue" at bounding box center [412, 8] width 159 height 10
click at [464, 7] on div "Continue" at bounding box center [470, 8] width 34 height 10
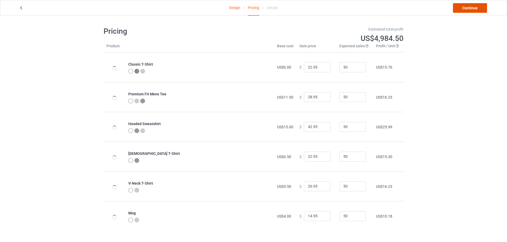
click at [467, 7] on link "Continue" at bounding box center [470, 8] width 34 height 10
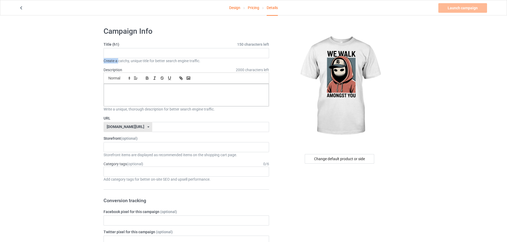
drag, startPoint x: 119, startPoint y: 57, endPoint x: 119, endPoint y: 54, distance: 3.0
click at [119, 57] on div "Title (h1) 150 characters left Create a catchy, unique title for better search …" at bounding box center [185, 53] width 165 height 22
click at [119, 54] on input "text" at bounding box center [185, 53] width 165 height 10
paste input "We Walk Amongst You Protest"
type input "We Walk Amongst You Protest"
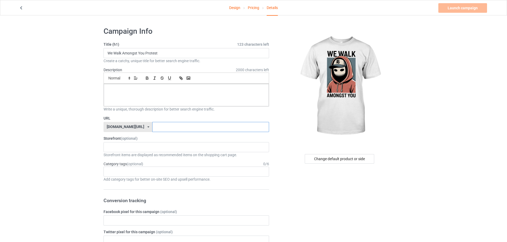
click at [152, 127] on input "text" at bounding box center [210, 127] width 117 height 10
paste input "We Walk Amongst You Protest"
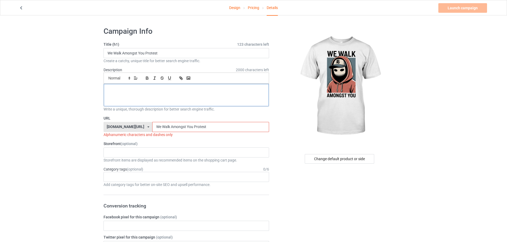
click at [140, 97] on div at bounding box center [186, 95] width 165 height 22
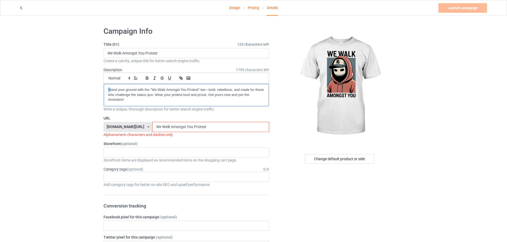
drag, startPoint x: 109, startPoint y: 90, endPoint x: 98, endPoint y: 93, distance: 11.4
drag, startPoint x: 148, startPoint y: 129, endPoint x: 147, endPoint y: 132, distance: 3.4
click at [147, 132] on div "URL teechip.com/ teechip.com/ 587d0d41cee36fd012c64a69 We Walk Amongst You Prot…" at bounding box center [185, 127] width 165 height 22
click at [152, 130] on input "We Walk Amongst You Protest" at bounding box center [210, 127] width 117 height 10
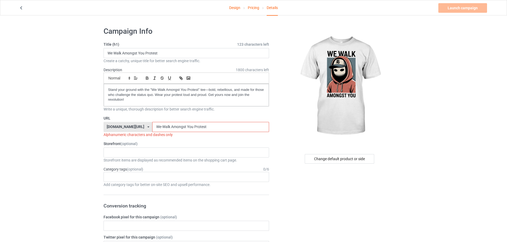
drag, startPoint x: 157, startPoint y: 126, endPoint x: 155, endPoint y: 129, distance: 3.6
click at [155, 129] on input "We-Walk Amongst You Protest" at bounding box center [210, 127] width 117 height 10
drag, startPoint x: 172, startPoint y: 126, endPoint x: 174, endPoint y: 130, distance: 3.9
click at [174, 130] on input "We-Walk-Amongst You Protest" at bounding box center [210, 127] width 117 height 10
click at [172, 126] on input "We-Walk-Amongst You Protest" at bounding box center [210, 127] width 117 height 10
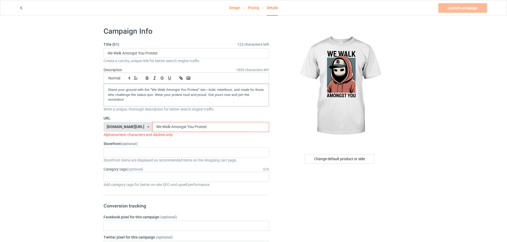
click at [171, 126] on input "We-Walk-Amongst You Protest" at bounding box center [210, 127] width 117 height 10
drag, startPoint x: 171, startPoint y: 126, endPoint x: 172, endPoint y: 129, distance: 3.0
click at [172, 129] on input "We-Walk-Amongst You Protest" at bounding box center [210, 127] width 117 height 10
click at [179, 125] on input "We-Walk-Amongst-You Protest" at bounding box center [210, 127] width 117 height 10
drag, startPoint x: 179, startPoint y: 127, endPoint x: 180, endPoint y: 130, distance: 3.2
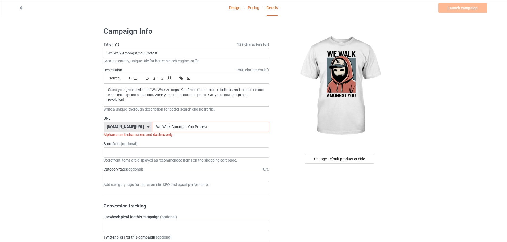
click at [180, 130] on input "We-Walk-Amongst-You Protest" at bounding box center [210, 127] width 117 height 10
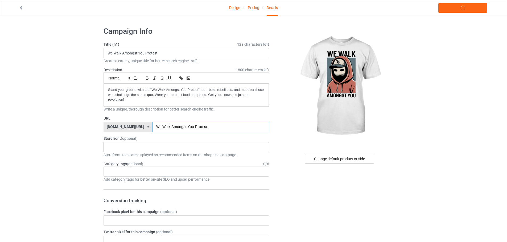
type input "We-Walk-Amongst-You-Protest"
click at [135, 148] on div "KIOTA Gaming Finish Line Fitness Mi-Tees 6767c36548d7ee002e084532 651a982803c4d…" at bounding box center [185, 147] width 165 height 10
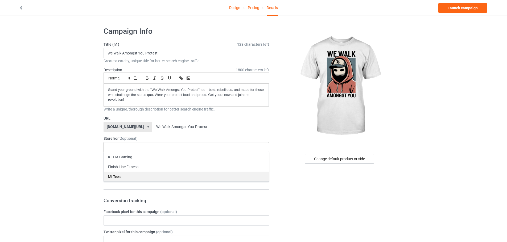
click at [136, 173] on div "Mi-Tees" at bounding box center [186, 177] width 165 height 10
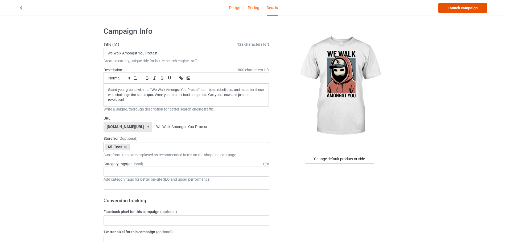
click at [472, 9] on link "Launch campaign" at bounding box center [462, 8] width 49 height 10
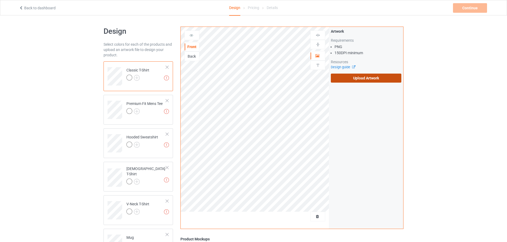
click at [355, 82] on label "Upload Artwork" at bounding box center [366, 78] width 71 height 9
click at [0, 0] on input "Upload Artwork" at bounding box center [0, 0] width 0 height 0
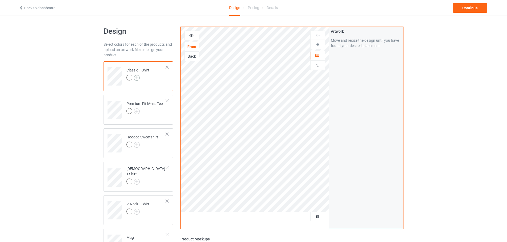
click at [136, 77] on img at bounding box center [137, 78] width 6 height 6
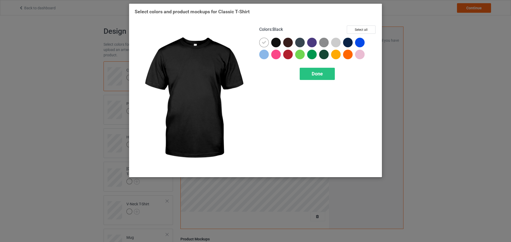
click at [276, 43] on div at bounding box center [276, 43] width 10 height 10
click at [268, 44] on div at bounding box center [264, 43] width 10 height 10
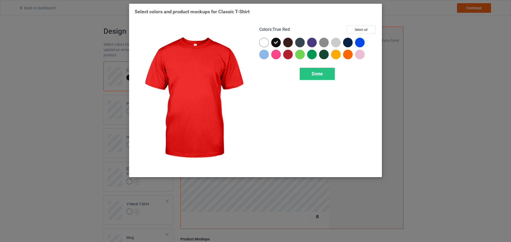
click at [324, 83] on div "Colors : True Red Select all Done" at bounding box center [317, 99] width 125 height 154
click at [320, 76] on span "Done" at bounding box center [317, 74] width 11 height 6
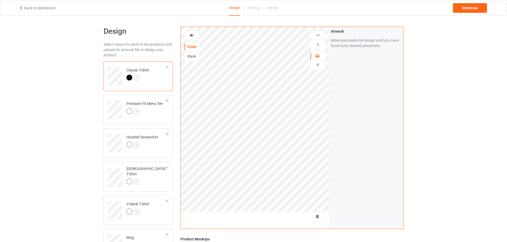
click at [140, 79] on div at bounding box center [137, 78] width 23 height 7
click at [138, 79] on img at bounding box center [137, 78] width 6 height 6
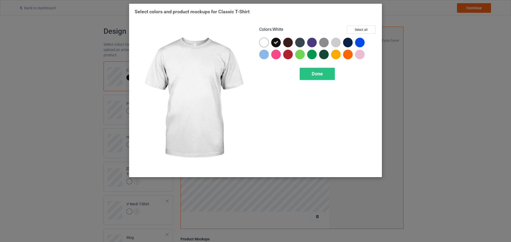
click at [268, 42] on div at bounding box center [264, 43] width 10 height 10
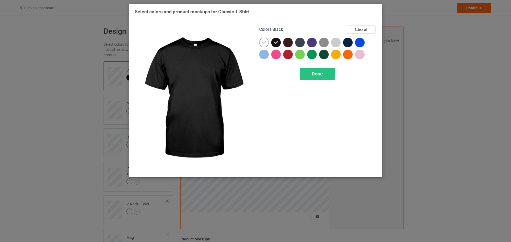
click at [276, 43] on icon at bounding box center [276, 42] width 5 height 5
click at [278, 43] on div at bounding box center [276, 43] width 10 height 10
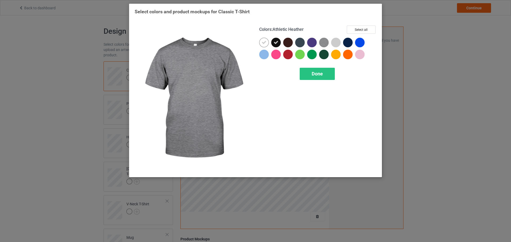
drag, startPoint x: 324, startPoint y: 44, endPoint x: 333, endPoint y: 44, distance: 9.3
click at [324, 44] on img at bounding box center [324, 43] width 10 height 10
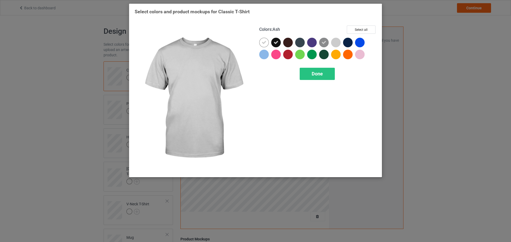
click at [336, 44] on div at bounding box center [336, 43] width 10 height 10
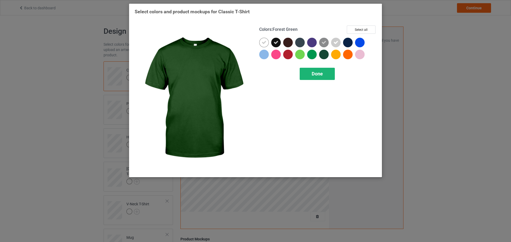
click at [322, 72] on span "Done" at bounding box center [317, 74] width 11 height 6
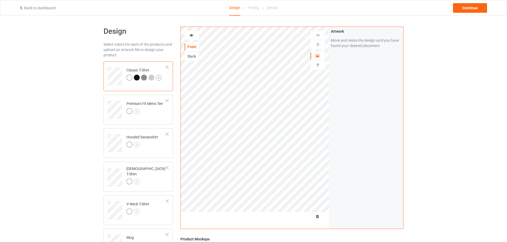
click at [156, 78] on img at bounding box center [159, 78] width 6 height 6
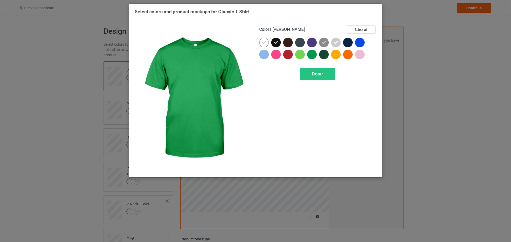
click at [318, 60] on div at bounding box center [313, 56] width 12 height 12
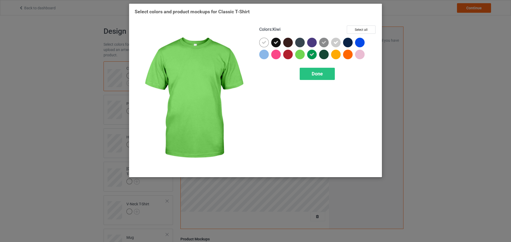
click at [304, 58] on div at bounding box center [301, 56] width 12 height 12
click at [321, 79] on div "Done" at bounding box center [317, 74] width 35 height 12
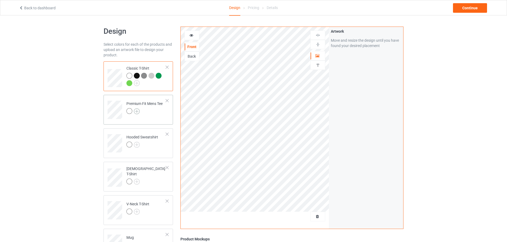
click at [137, 110] on img at bounding box center [137, 112] width 6 height 6
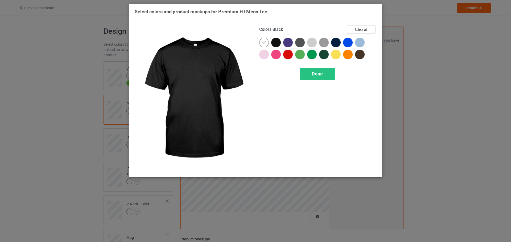
click at [276, 44] on div at bounding box center [276, 43] width 10 height 10
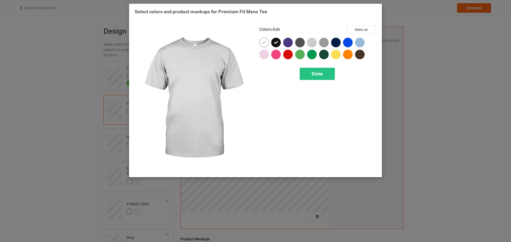
click at [317, 44] on div at bounding box center [313, 44] width 12 height 12
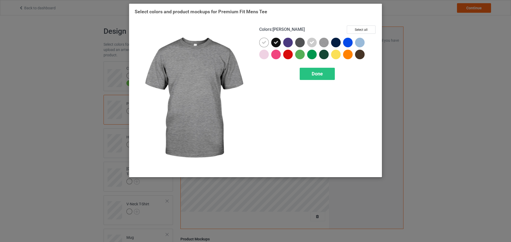
click at [322, 44] on img at bounding box center [324, 43] width 10 height 10
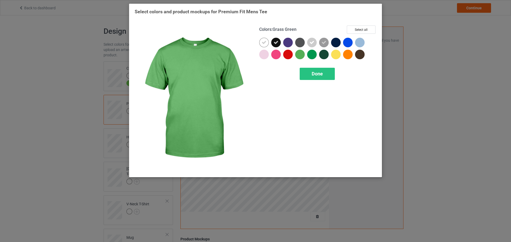
click at [300, 56] on div at bounding box center [300, 55] width 10 height 10
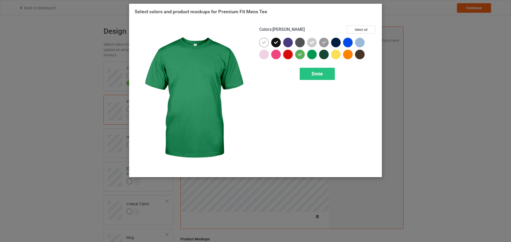
click at [316, 55] on div at bounding box center [312, 55] width 10 height 10
click at [316, 71] on div "Done" at bounding box center [317, 74] width 35 height 12
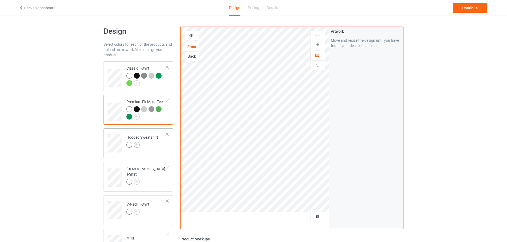
click at [139, 146] on img at bounding box center [137, 145] width 6 height 6
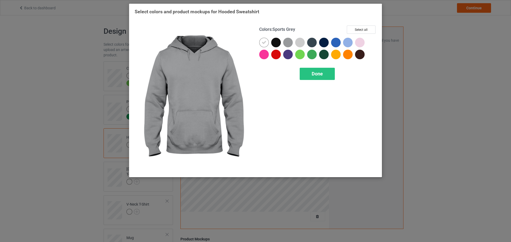
click at [292, 44] on div at bounding box center [288, 43] width 10 height 10
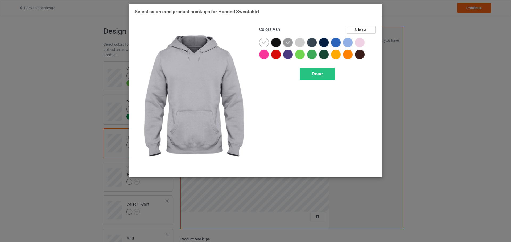
click at [301, 42] on div at bounding box center [300, 43] width 10 height 10
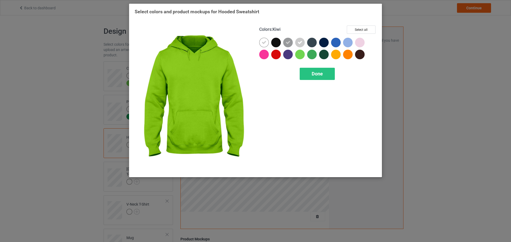
click at [304, 54] on div at bounding box center [300, 55] width 10 height 10
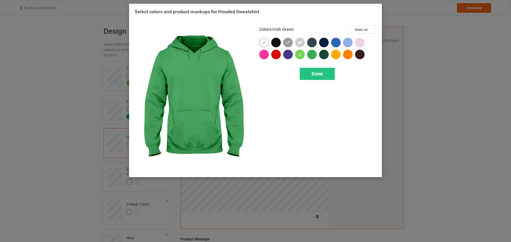
click at [311, 54] on div at bounding box center [312, 55] width 10 height 10
click at [317, 74] on span "Done" at bounding box center [317, 74] width 11 height 6
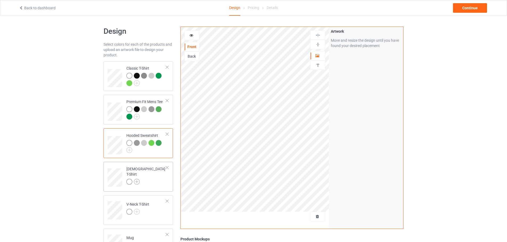
click at [138, 179] on img at bounding box center [137, 182] width 6 height 6
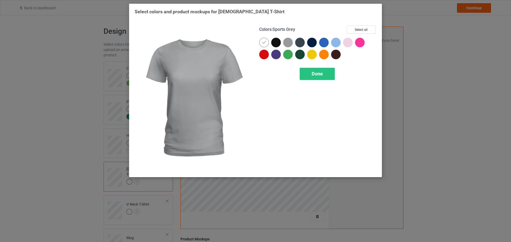
click at [292, 42] on div at bounding box center [288, 43] width 10 height 10
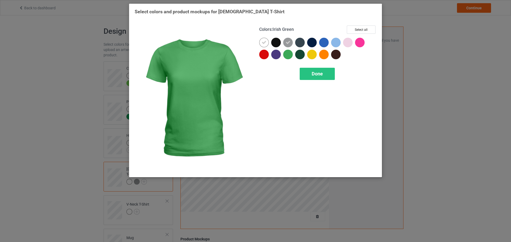
click at [290, 58] on div at bounding box center [288, 55] width 10 height 10
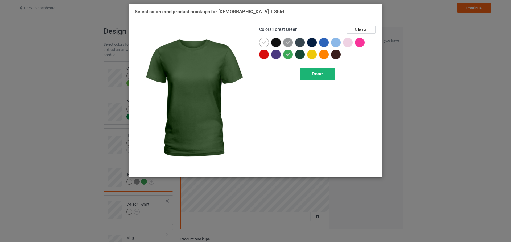
click at [316, 79] on div "Done" at bounding box center [317, 74] width 35 height 12
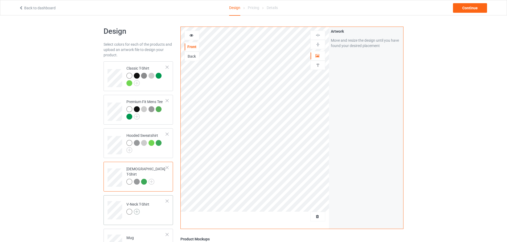
click at [136, 213] on img at bounding box center [137, 212] width 6 height 6
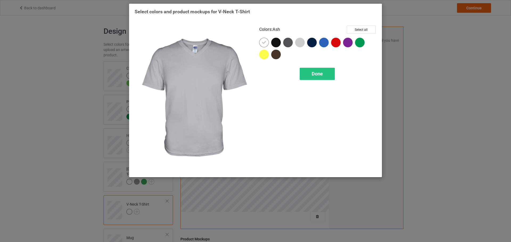
click at [299, 43] on div at bounding box center [300, 43] width 10 height 10
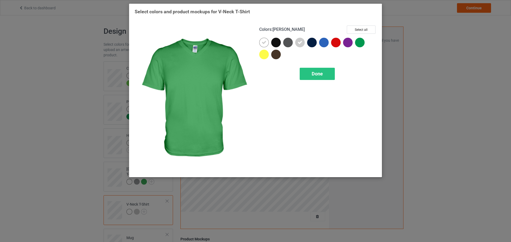
drag, startPoint x: 357, startPoint y: 40, endPoint x: 353, endPoint y: 49, distance: 9.9
click at [357, 40] on div at bounding box center [360, 43] width 10 height 10
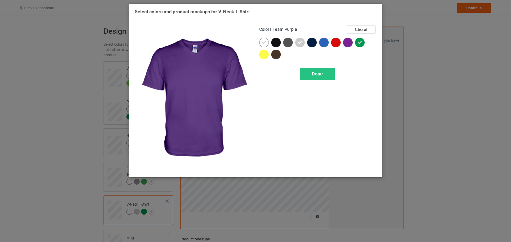
click at [337, 60] on div at bounding box center [317, 50] width 117 height 24
click at [329, 76] on div "Done" at bounding box center [317, 74] width 35 height 12
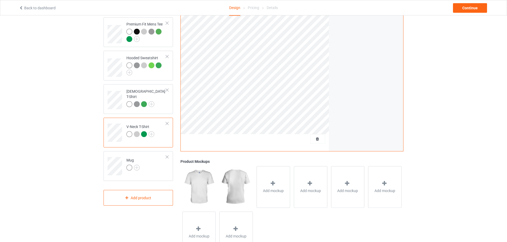
scroll to position [80, 0]
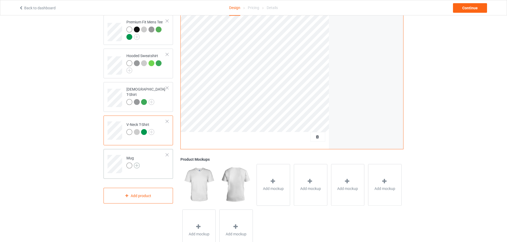
click at [137, 165] on img at bounding box center [137, 166] width 6 height 6
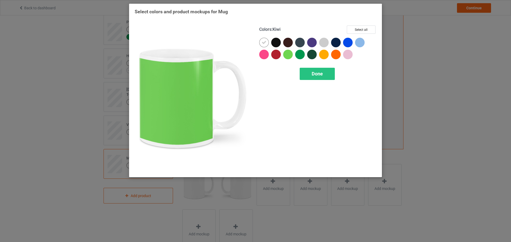
click at [289, 52] on div at bounding box center [288, 55] width 10 height 10
click at [299, 54] on div at bounding box center [300, 55] width 10 height 10
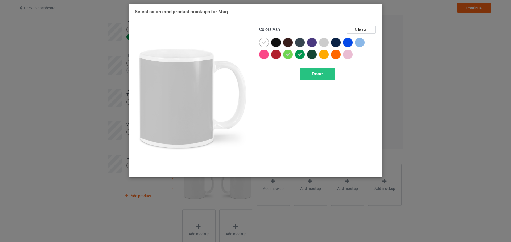
click at [331, 41] on div at bounding box center [336, 43] width 10 height 10
click at [329, 41] on div at bounding box center [325, 44] width 12 height 12
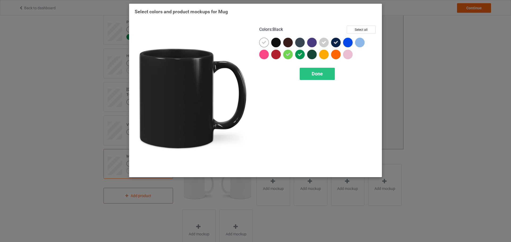
click at [276, 42] on div at bounding box center [276, 43] width 10 height 10
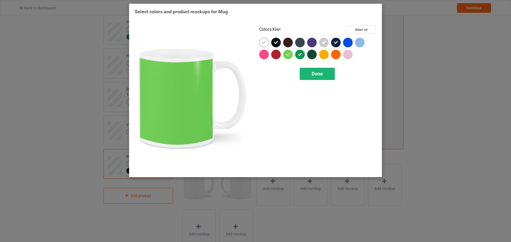
click at [307, 70] on div "Done" at bounding box center [317, 74] width 35 height 12
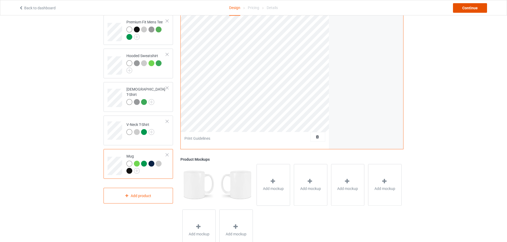
click at [469, 8] on div "Continue" at bounding box center [470, 8] width 34 height 10
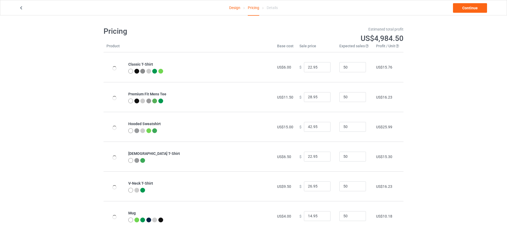
click at [477, 14] on div "Design Pricing Details Continue" at bounding box center [253, 7] width 477 height 15
click at [477, 10] on link "Continue" at bounding box center [470, 8] width 34 height 10
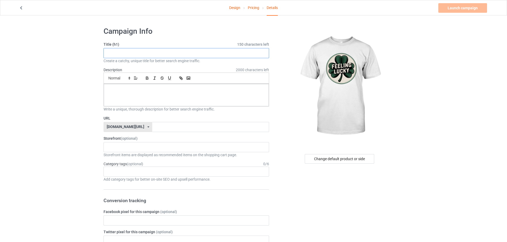
drag, startPoint x: 125, startPoint y: 59, endPoint x: 125, endPoint y: 55, distance: 3.7
paste input "Feeling Lucky St Patricks Day"
type input "Feeling Lucky St Patricks Day"
paste input "Feeling Lucky St Patricks Day"
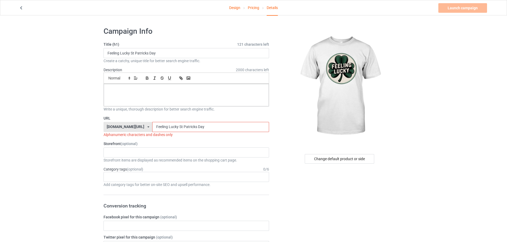
type input "Feeling Lucky St Patricks Day"
click at [142, 98] on div at bounding box center [186, 95] width 165 height 22
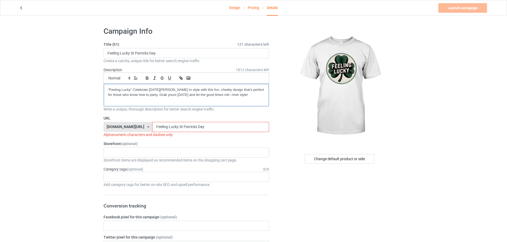
click at [107, 89] on div ""Feeling Lucky" Celebrate St. Patrick's Day in style with this fun, cheeky desi…" at bounding box center [186, 95] width 165 height 22
drag, startPoint x: 154, startPoint y: 127, endPoint x: 153, endPoint y: 132, distance: 4.9
click at [153, 132] on div "URL teechip.com/ teechip.com/ 587d0d41cee36fd012c64a69 Feeling Lucky St Patrick…" at bounding box center [185, 127] width 165 height 22
drag, startPoint x: 163, startPoint y: 127, endPoint x: 165, endPoint y: 132, distance: 5.2
click at [165, 132] on input "Feeling-Lucky St Patricks Day" at bounding box center [210, 127] width 117 height 10
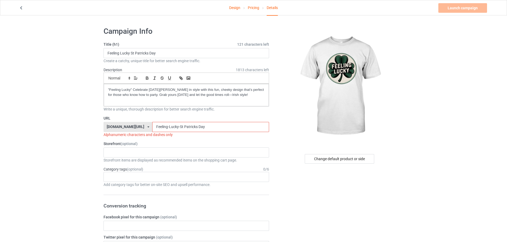
click at [168, 129] on input "Feeling-Lucky-St Patricks Day" at bounding box center [210, 127] width 117 height 10
click at [184, 127] on input "Feeling-Lucky-St-Patricks Day" at bounding box center [210, 127] width 117 height 10
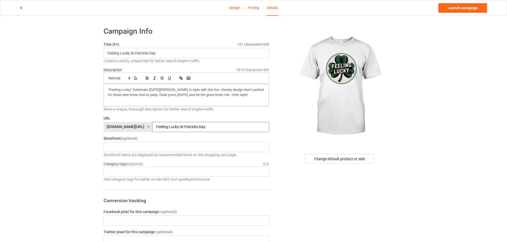
drag, startPoint x: 197, startPoint y: 125, endPoint x: 136, endPoint y: 129, distance: 61.1
click at [136, 129] on div "teechip.com/ teechip.com/ 587d0d41cee36fd012c64a69 Feeling-Lucky-St-Patricks-Day" at bounding box center [185, 127] width 165 height 10
type input "Feeling-Lucky-St-Patricks-Day"
click at [144, 152] on div "Storefront items are displayed as recommended items on the shopping cart page." at bounding box center [185, 154] width 165 height 5
click at [143, 148] on div "KIOTA Gaming Finish Line Fitness Mi-Tees 6767c36548d7ee002e084532 651a982803c4d…" at bounding box center [185, 147] width 165 height 10
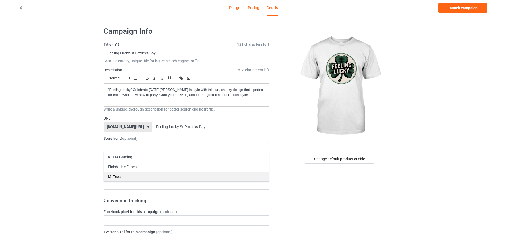
drag, startPoint x: 138, startPoint y: 171, endPoint x: 138, endPoint y: 177, distance: 5.6
click at [138, 177] on div "KIOTA Gaming Finish Line Fitness Mi-Tees" at bounding box center [185, 167] width 165 height 30
click at [138, 177] on div "Mi-Tees" at bounding box center [186, 177] width 165 height 10
click at [141, 177] on div "Add category tags for better on-site SEO and upsell performance." at bounding box center [185, 179] width 165 height 5
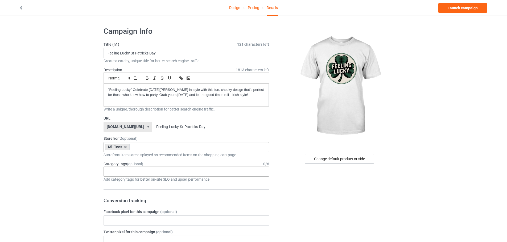
click at [140, 175] on div "Age > [DEMOGRAPHIC_DATA] > 1 Age > [DEMOGRAPHIC_DATA] Months > 1 Month Age > [D…" at bounding box center [185, 172] width 165 height 10
type input "st patri"
click at [128, 181] on div "St Patricks Day" at bounding box center [186, 182] width 165 height 10
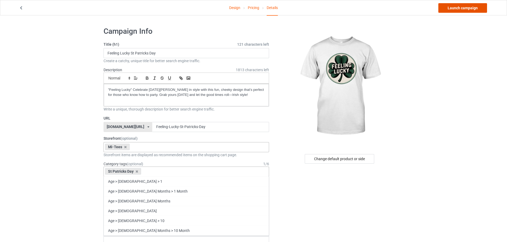
click at [447, 13] on link "Launch campaign" at bounding box center [462, 8] width 49 height 10
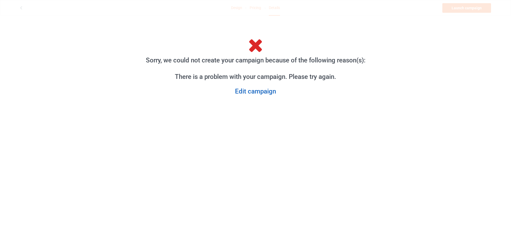
click at [237, 92] on link "Edit campaign" at bounding box center [256, 92] width 242 height 8
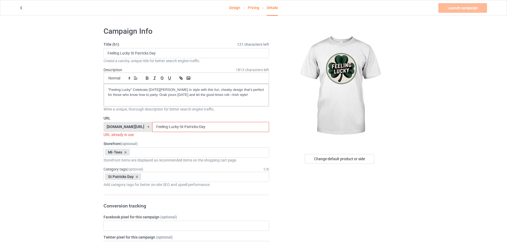
click at [196, 127] on input "Feeling-Lucky-St-Patricks-Day" at bounding box center [210, 127] width 117 height 10
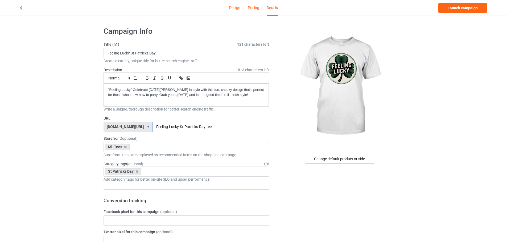
drag, startPoint x: 206, startPoint y: 127, endPoint x: 125, endPoint y: 127, distance: 81.1
click at [127, 129] on div "teechip.com/ teechip.com/ 587d0d41cee36fd012c64a69 Feeling-Lucky-St-Patricks-Da…" at bounding box center [185, 127] width 165 height 10
type input "Feeling-Lucky-St-Patricks-Day-tee"
click at [455, 9] on link "Launch campaign" at bounding box center [462, 8] width 49 height 10
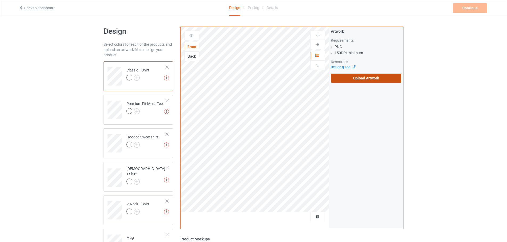
click at [379, 76] on label "Upload Artwork" at bounding box center [366, 78] width 71 height 9
click at [0, 0] on input "Upload Artwork" at bounding box center [0, 0] width 0 height 0
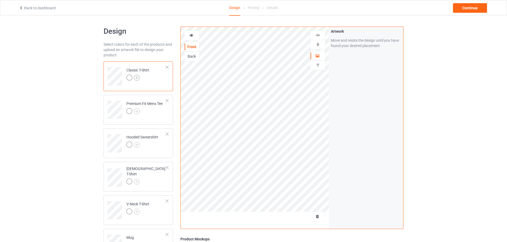
click at [138, 78] on img at bounding box center [137, 78] width 6 height 6
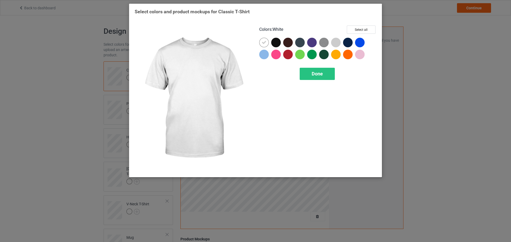
click at [269, 42] on div at bounding box center [265, 44] width 12 height 12
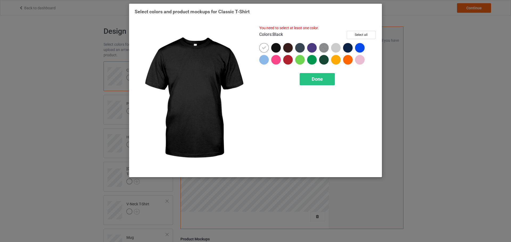
click at [275, 46] on div at bounding box center [276, 48] width 10 height 10
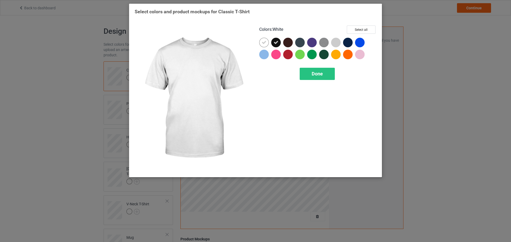
click at [268, 46] on div at bounding box center [265, 44] width 12 height 12
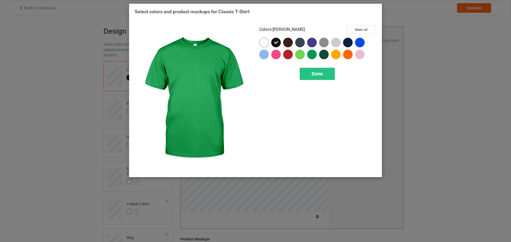
click at [318, 67] on div "Colors : [PERSON_NAME] Select all Done" at bounding box center [317, 99] width 125 height 154
click at [317, 75] on span "Done" at bounding box center [317, 74] width 11 height 6
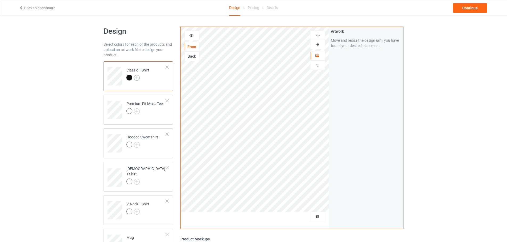
click at [139, 77] on img at bounding box center [137, 78] width 6 height 6
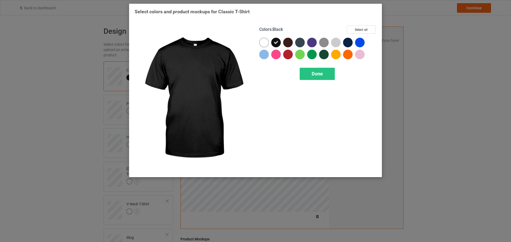
click at [273, 42] on div at bounding box center [276, 43] width 10 height 10
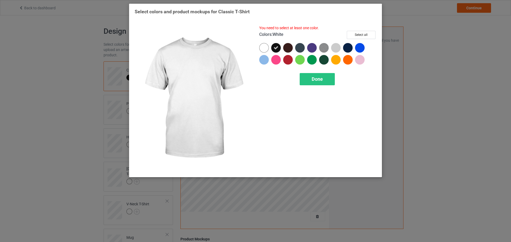
click at [264, 45] on div at bounding box center [264, 48] width 10 height 10
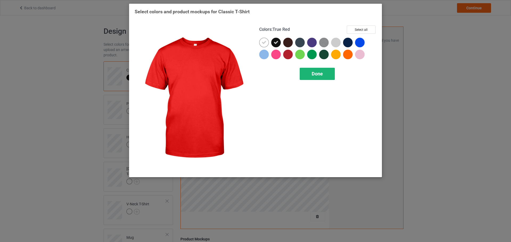
click at [305, 77] on div "Done" at bounding box center [317, 74] width 35 height 12
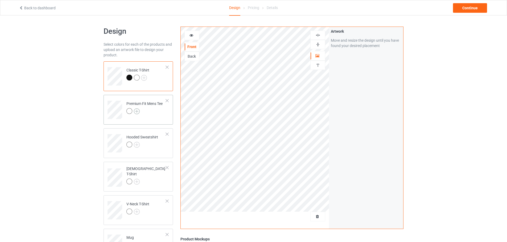
click at [135, 111] on img at bounding box center [137, 112] width 6 height 6
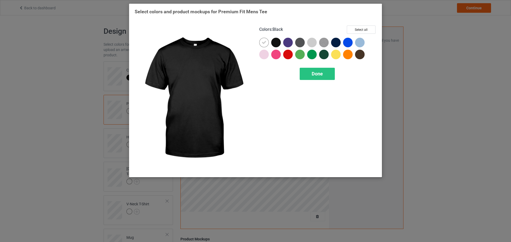
click at [275, 46] on div at bounding box center [276, 43] width 10 height 10
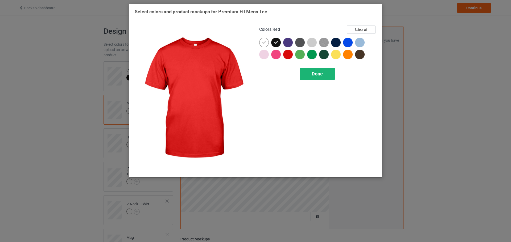
click at [311, 80] on div "Done" at bounding box center [317, 74] width 35 height 12
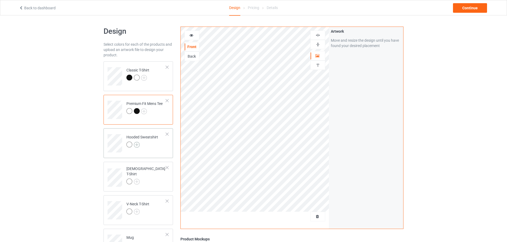
click at [136, 147] on img at bounding box center [137, 145] width 6 height 6
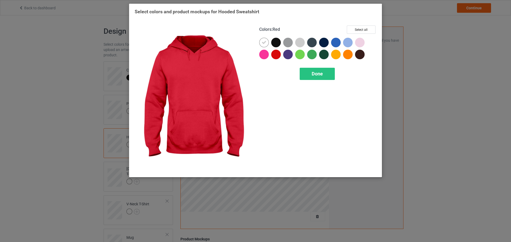
click at [276, 47] on div at bounding box center [276, 43] width 10 height 10
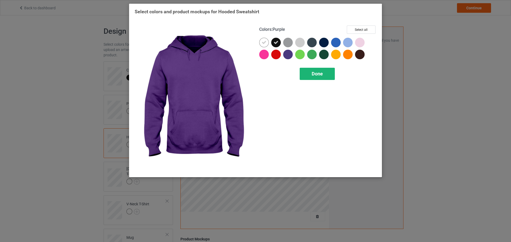
click at [304, 71] on div "Done" at bounding box center [317, 74] width 35 height 12
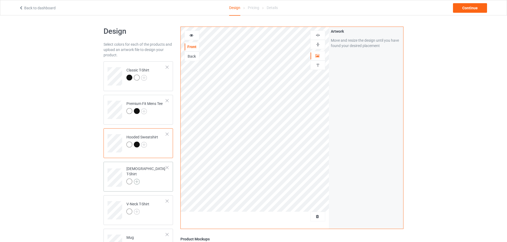
click at [137, 181] on img at bounding box center [137, 182] width 6 height 6
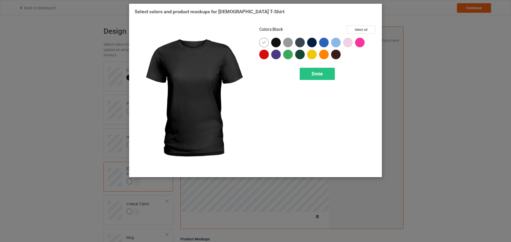
click at [278, 45] on div at bounding box center [276, 43] width 10 height 10
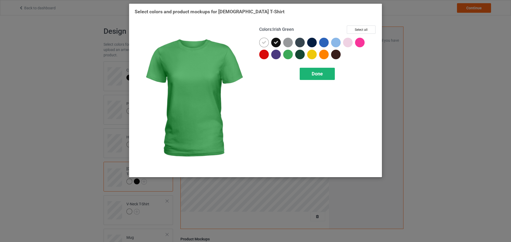
click at [321, 80] on div "Done" at bounding box center [317, 74] width 35 height 12
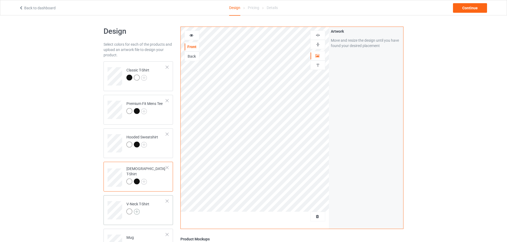
click at [138, 210] on img at bounding box center [137, 212] width 6 height 6
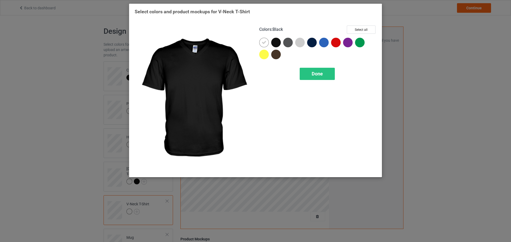
click at [278, 42] on div at bounding box center [276, 43] width 10 height 10
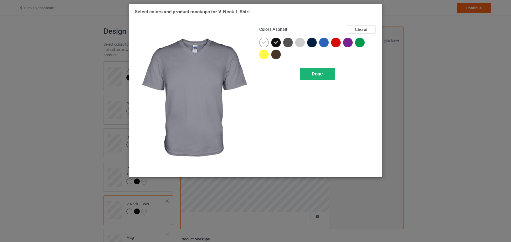
click at [324, 75] on div "Done" at bounding box center [317, 74] width 35 height 12
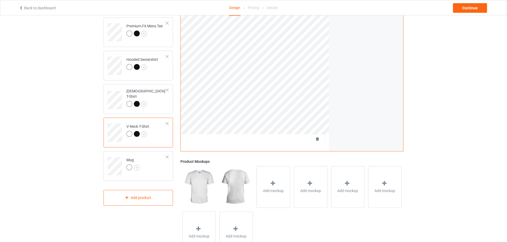
scroll to position [80, 0]
click at [135, 169] on div at bounding box center [132, 166] width 13 height 7
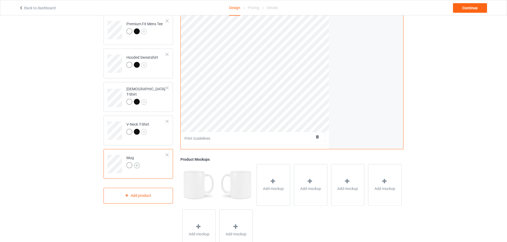
click at [136, 168] on img at bounding box center [137, 166] width 6 height 6
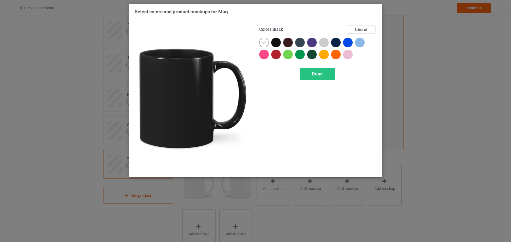
click at [279, 44] on div at bounding box center [276, 43] width 10 height 10
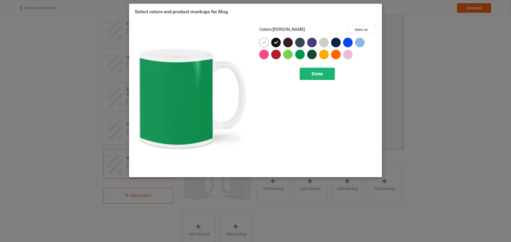
click at [312, 76] on span "Done" at bounding box center [317, 74] width 11 height 6
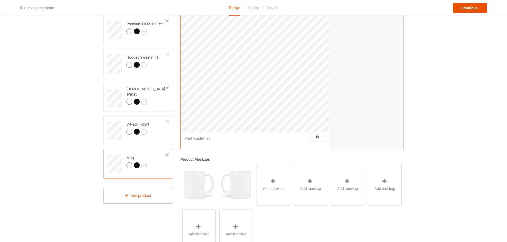
click at [462, 5] on div "Continue" at bounding box center [470, 8] width 34 height 10
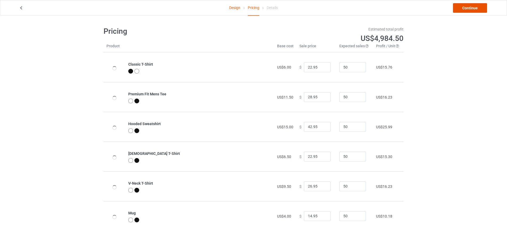
click at [467, 6] on link "Continue" at bounding box center [470, 8] width 34 height 10
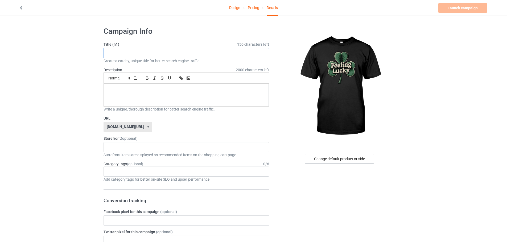
paste input "Feeling Lucky St Patricks Day"
type input "Feeling Lucky St Patricks Day"
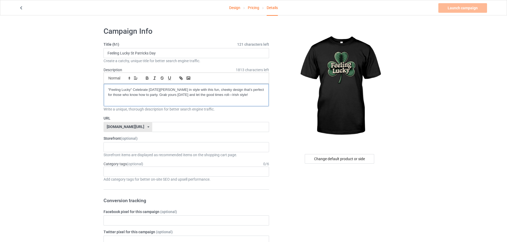
click at [104, 89] on div ""Feeling Lucky" Celebrate [DATE][PERSON_NAME] in style with this fun, cheeky de…" at bounding box center [186, 95] width 165 height 22
paste input "Feeling-Lucky-St-Patricks-Day"
type input "Feeling-Lucky-St-Patricks-Day"
click at [130, 144] on div "Storefront (optional) KIOTA Gaming Finish Line Fitness Mi-Tees 6767c36548d7ee00…" at bounding box center [185, 147] width 165 height 22
click at [130, 149] on div "KIOTA Gaming Finish Line Fitness Mi-Tees 6767c36548d7ee002e084532 651a982803c4d…" at bounding box center [185, 147] width 165 height 10
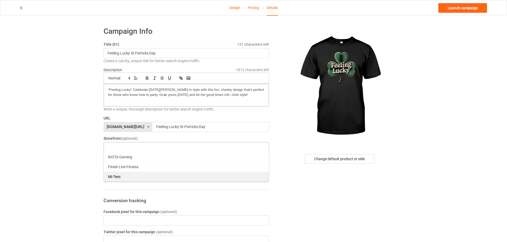
click at [135, 173] on div "Mi-Tees" at bounding box center [186, 177] width 165 height 10
click at [108, 173] on input "text" at bounding box center [111, 171] width 8 height 5
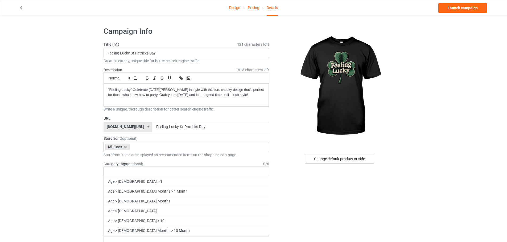
paste input "st patri"
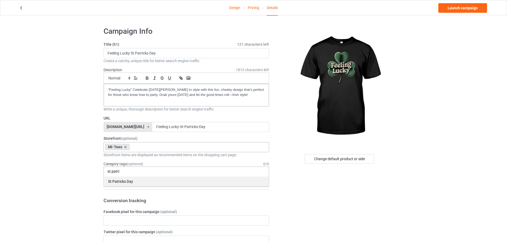
type input "st patri"
click at [131, 179] on div "St Patricks Day" at bounding box center [186, 182] width 165 height 10
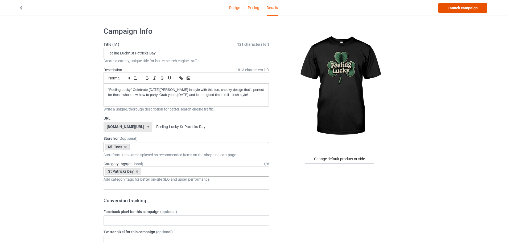
click at [442, 5] on link "Launch campaign" at bounding box center [462, 8] width 49 height 10
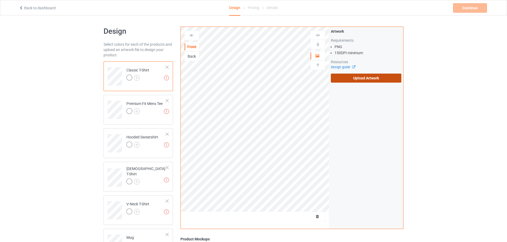
click at [367, 77] on label "Upload Artwork" at bounding box center [366, 78] width 71 height 9
click at [0, 0] on input "Upload Artwork" at bounding box center [0, 0] width 0 height 0
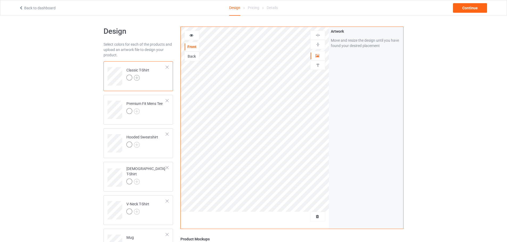
click at [136, 78] on img at bounding box center [137, 78] width 6 height 6
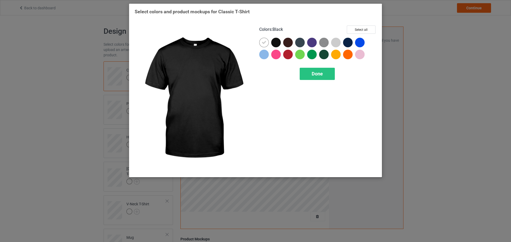
click at [276, 43] on div at bounding box center [276, 43] width 10 height 10
click at [264, 43] on icon at bounding box center [264, 42] width 5 height 5
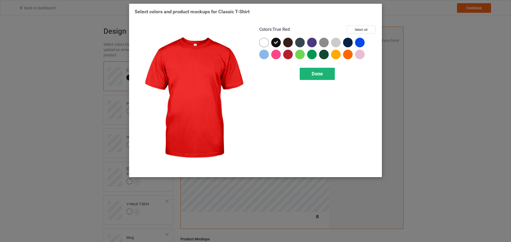
click at [308, 78] on div "Done" at bounding box center [317, 74] width 35 height 12
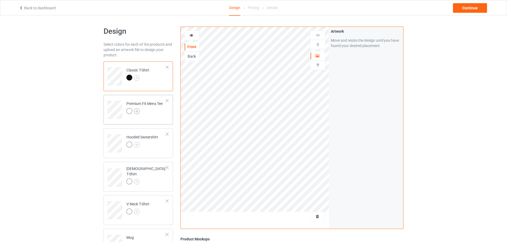
click at [136, 111] on img at bounding box center [137, 112] width 6 height 6
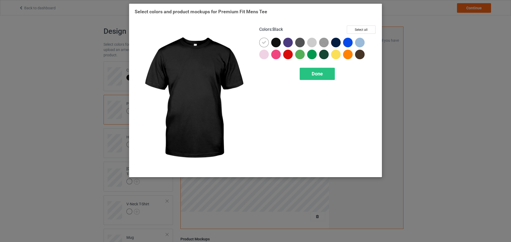
click at [278, 42] on div at bounding box center [276, 43] width 10 height 10
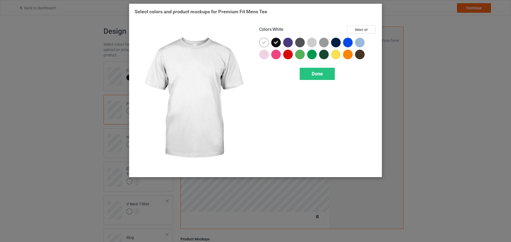
click at [258, 44] on div "Colors : White Select all Done" at bounding box center [317, 99] width 125 height 154
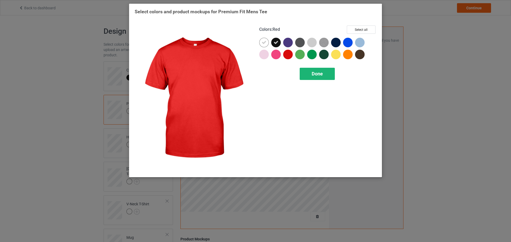
click at [309, 75] on div "Done" at bounding box center [317, 74] width 35 height 12
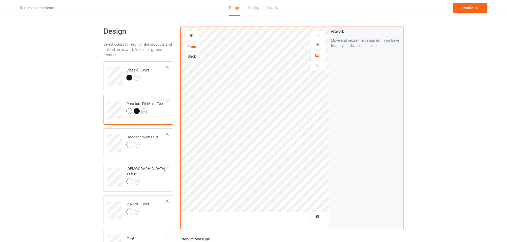
click at [143, 112] on img at bounding box center [144, 112] width 6 height 6
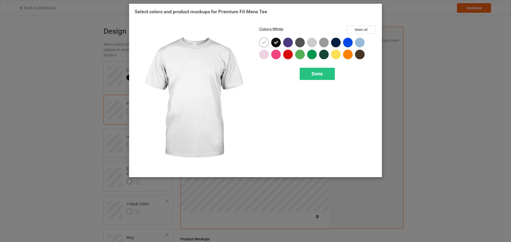
drag, startPoint x: 255, startPoint y: 43, endPoint x: 263, endPoint y: 43, distance: 7.4
click at [256, 43] on div "Colors : White Select all Done" at bounding box center [317, 99] width 125 height 154
click at [264, 44] on icon at bounding box center [264, 42] width 5 height 5
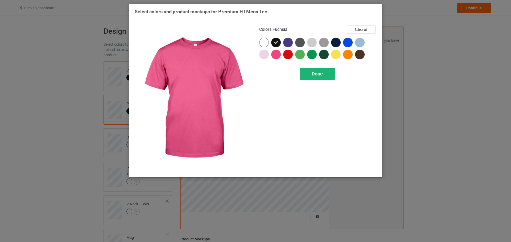
click at [321, 76] on span "Done" at bounding box center [317, 74] width 11 height 6
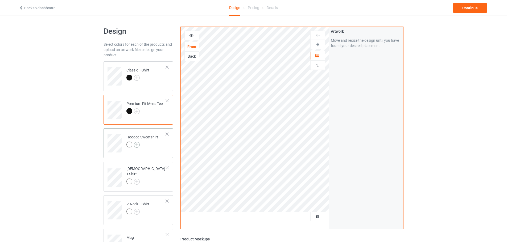
click at [138, 145] on img at bounding box center [137, 145] width 6 height 6
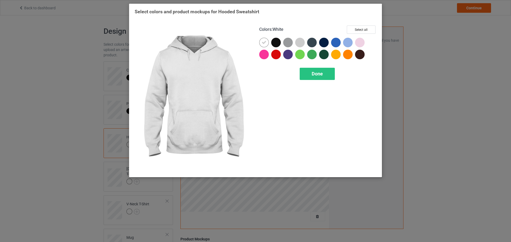
click at [274, 45] on div at bounding box center [276, 43] width 10 height 10
click at [268, 45] on div at bounding box center [265, 44] width 12 height 12
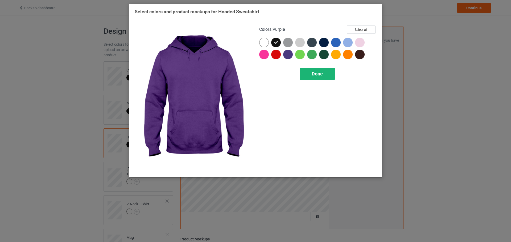
click at [308, 72] on div "Done" at bounding box center [317, 74] width 35 height 12
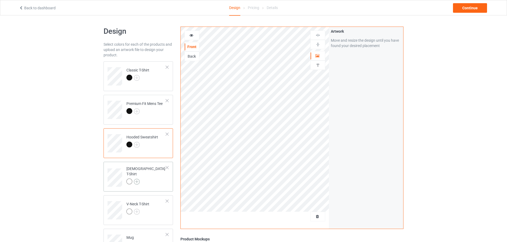
click at [134, 179] on img at bounding box center [137, 182] width 6 height 6
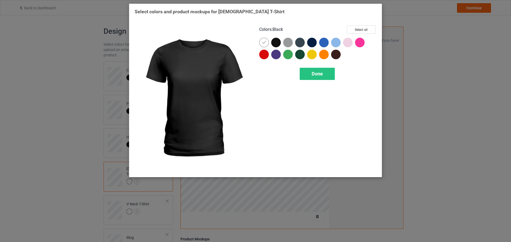
click at [274, 44] on div at bounding box center [276, 43] width 10 height 10
click at [270, 44] on div at bounding box center [317, 50] width 117 height 24
click at [263, 43] on icon at bounding box center [264, 42] width 5 height 5
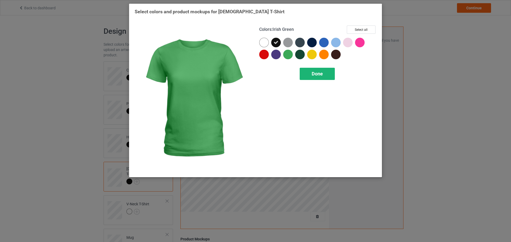
click at [313, 74] on span "Done" at bounding box center [317, 74] width 11 height 6
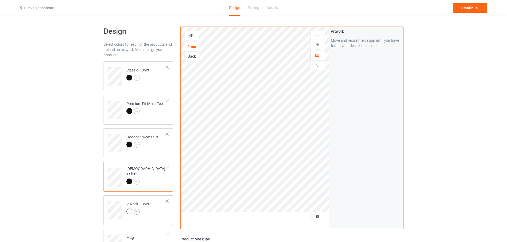
click at [138, 212] on img at bounding box center [137, 212] width 6 height 6
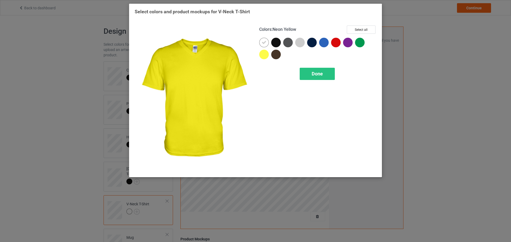
click at [273, 47] on div at bounding box center [277, 44] width 12 height 12
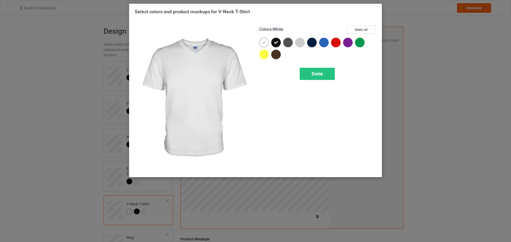
click at [261, 44] on div at bounding box center [264, 43] width 10 height 10
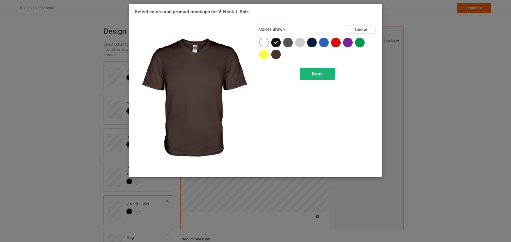
click at [326, 80] on div "Done" at bounding box center [317, 74] width 35 height 12
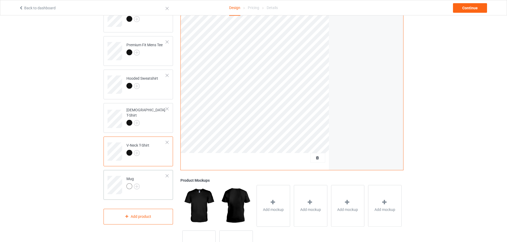
scroll to position [80, 0]
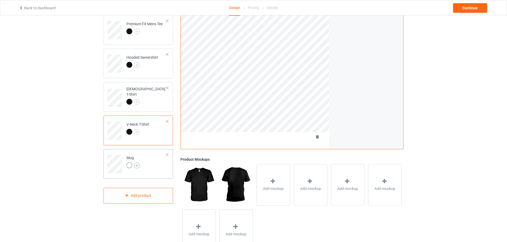
click at [136, 166] on img at bounding box center [137, 166] width 6 height 6
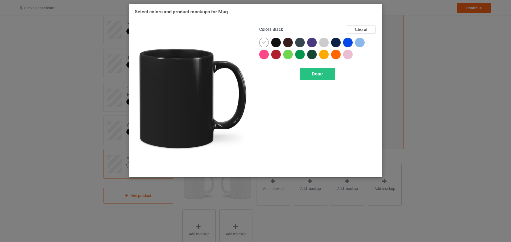
click at [272, 42] on div at bounding box center [276, 43] width 10 height 10
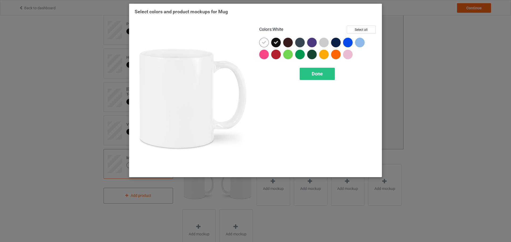
click at [267, 42] on div at bounding box center [264, 43] width 10 height 10
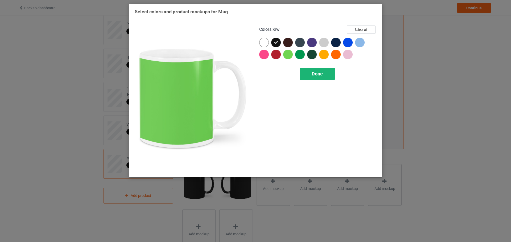
click at [311, 78] on div "Done" at bounding box center [317, 74] width 35 height 12
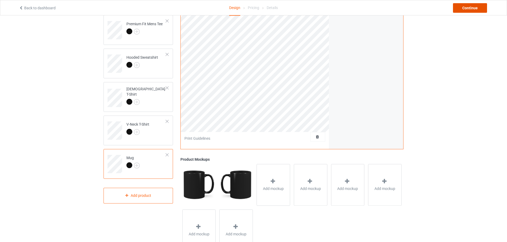
click at [475, 8] on div "Continue" at bounding box center [470, 8] width 34 height 10
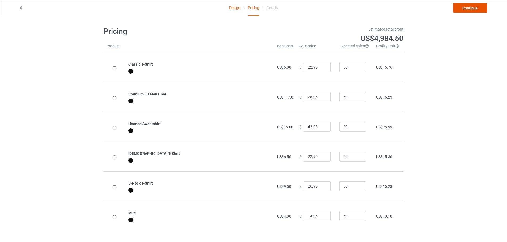
click at [473, 9] on link "Continue" at bounding box center [470, 8] width 34 height 10
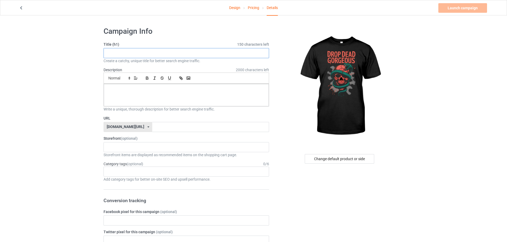
paste input "Drop Dead Gorgeous - Tattoo Art"
type input "Drop Dead Gorgeous - Tattoo Art"
paste input "Drop Dead Gorgeous - Tattoo Art"
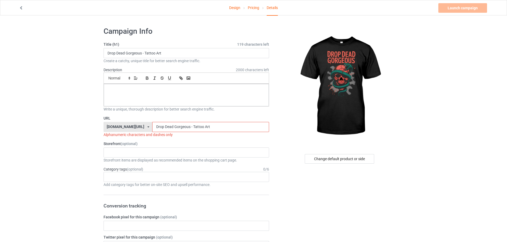
type input "Drop Dead Gorgeous - Tattoo Art"
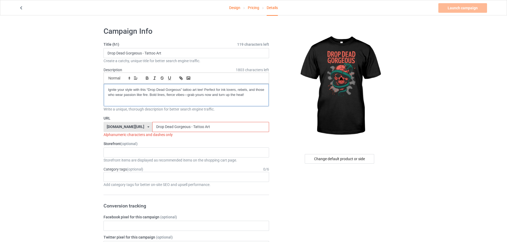
click at [107, 90] on div "Ignite your style with this “Drop Dead Gorgeous” tattoo art tee! Perfect for in…" at bounding box center [186, 95] width 165 height 22
drag, startPoint x: 115, startPoint y: 51, endPoint x: 117, endPoint y: 58, distance: 6.7
click at [117, 58] on div "Title (h1) 119 characters left Drop Dead Gorgeous - Tattoo Art Create a catchy,…" at bounding box center [185, 53] width 165 height 22
drag, startPoint x: 125, startPoint y: 52, endPoint x: 127, endPoint y: 56, distance: 3.7
click at [127, 56] on input "Drop-Dead Gorgeous - Tattoo Art" at bounding box center [185, 53] width 165 height 10
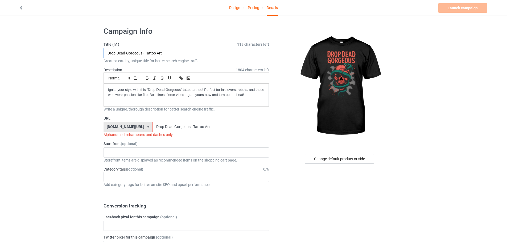
drag, startPoint x: 143, startPoint y: 52, endPoint x: 143, endPoint y: 55, distance: 2.7
click at [143, 55] on input "Drop-Dead-Gorgeous - Tattoo Art" at bounding box center [185, 53] width 165 height 10
drag, startPoint x: 142, startPoint y: 52, endPoint x: 145, endPoint y: 56, distance: 5.2
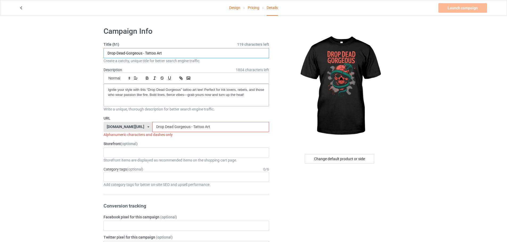
click at [145, 56] on input "Drop-Dead-Gorgeous - Tattoo Art" at bounding box center [185, 53] width 165 height 10
drag, startPoint x: 154, startPoint y: 52, endPoint x: 156, endPoint y: 55, distance: 3.6
click at [156, 55] on input "Drop-Dead-Gorgeous-Tattoo Art" at bounding box center [185, 53] width 165 height 10
type input "Drop-Dead-Gorgeous-Tattoo-Art"
click at [152, 129] on input "Drop Dead Gorgeous - Tattoo Art" at bounding box center [210, 127] width 117 height 10
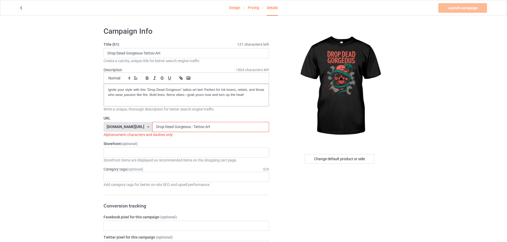
drag, startPoint x: 159, startPoint y: 126, endPoint x: 159, endPoint y: 129, distance: 3.5
click at [159, 129] on input "Drop-Dead Gorgeous - Tattoo Art" at bounding box center [210, 127] width 117 height 10
click at [176, 126] on input "Drop-Dead-Gorgeous - Tattoo Art" at bounding box center [210, 127] width 117 height 10
drag, startPoint x: 175, startPoint y: 126, endPoint x: 178, endPoint y: 127, distance: 3.4
click at [178, 127] on input "Drop-Dead-Gorgeous - Tattoo Art" at bounding box center [210, 127] width 117 height 10
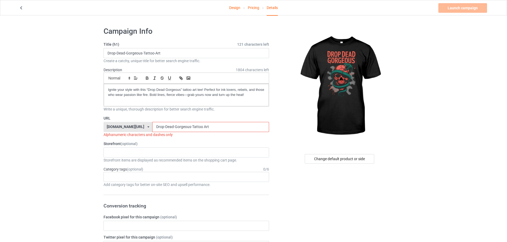
drag, startPoint x: 188, startPoint y: 126, endPoint x: 187, endPoint y: 130, distance: 4.4
click at [187, 130] on input "Drop-Dead-Gorgeous-Tattoo Art" at bounding box center [210, 127] width 117 height 10
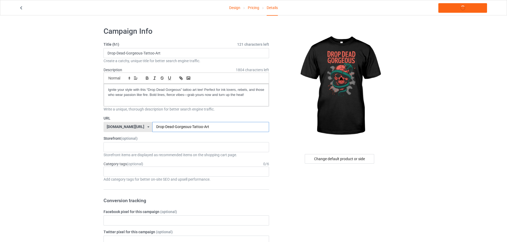
type input "Drop-Dead-Gorgeous-Tattoo-Art"
click at [120, 148] on div "KIOTA Gaming Finish Line Fitness Mi-Tees 6767c36548d7ee002e084532 651a982803c4d…" at bounding box center [185, 147] width 165 height 10
drag, startPoint x: 122, startPoint y: 148, endPoint x: 100, endPoint y: 148, distance: 21.8
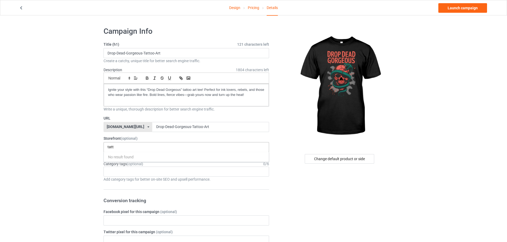
click at [114, 148] on input "tatt" at bounding box center [113, 147] width 13 height 5
click at [115, 148] on input "tatt" at bounding box center [113, 147] width 13 height 5
type input "t"
click at [126, 176] on div "Mi-Tees" at bounding box center [186, 177] width 165 height 10
drag, startPoint x: 56, startPoint y: 172, endPoint x: 65, endPoint y: 172, distance: 9.0
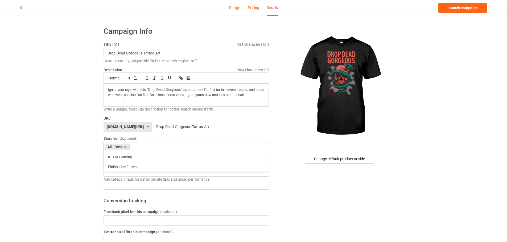
drag, startPoint x: 114, startPoint y: 173, endPoint x: 117, endPoint y: 173, distance: 2.9
click at [115, 173] on input "text" at bounding box center [111, 171] width 8 height 5
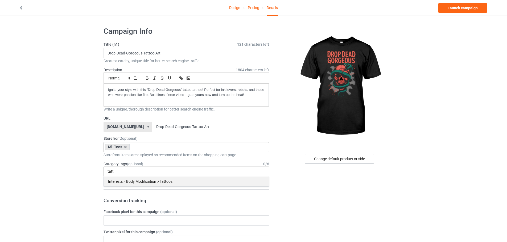
type input "tatt"
click at [156, 182] on div "Interests > Body Modification > Tattoos" at bounding box center [186, 182] width 165 height 10
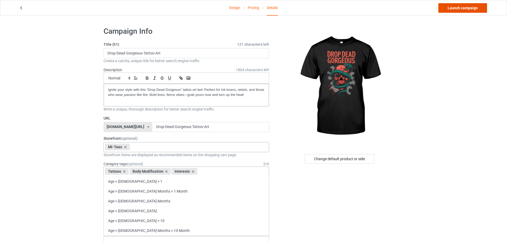
click at [456, 6] on link "Launch campaign" at bounding box center [462, 8] width 49 height 10
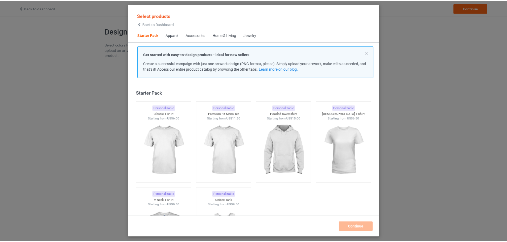
scroll to position [7, 0]
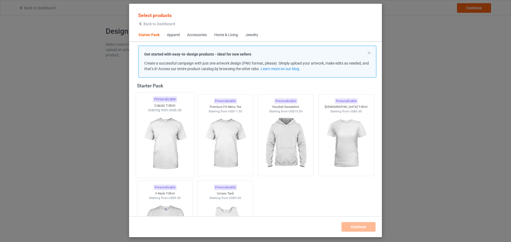
click at [191, 121] on div at bounding box center [165, 144] width 58 height 63
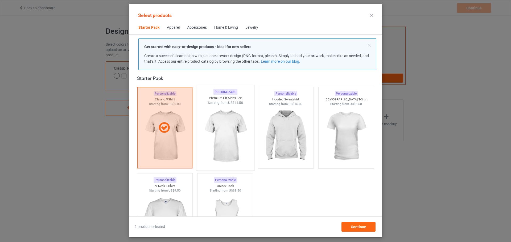
click at [232, 120] on img at bounding box center [225, 136] width 50 height 63
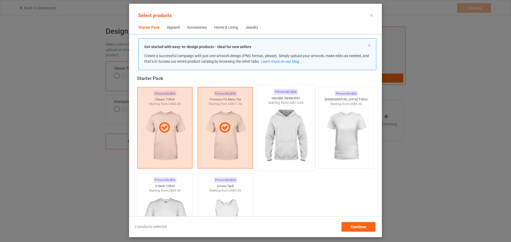
click at [277, 114] on img at bounding box center [285, 136] width 50 height 63
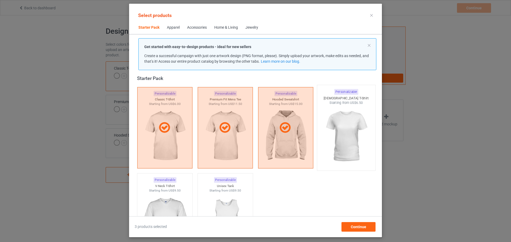
click at [330, 113] on img at bounding box center [346, 136] width 50 height 63
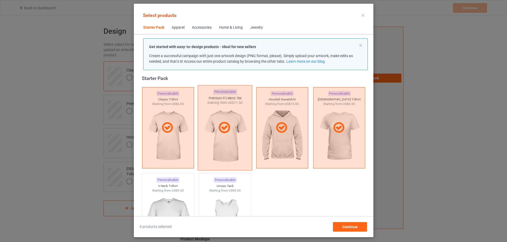
drag, startPoint x: 171, startPoint y: 194, endPoint x: 198, endPoint y: 106, distance: 92.4
click at [171, 194] on img at bounding box center [168, 223] width 48 height 60
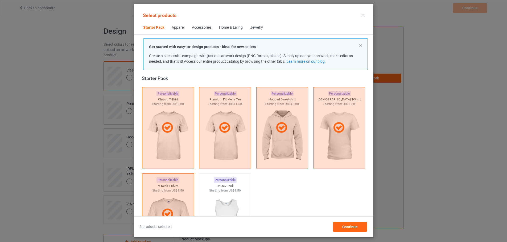
click at [223, 25] on span "Home & Living" at bounding box center [230, 27] width 31 height 13
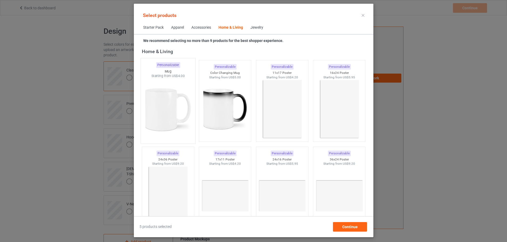
click at [175, 82] on img at bounding box center [168, 109] width 50 height 63
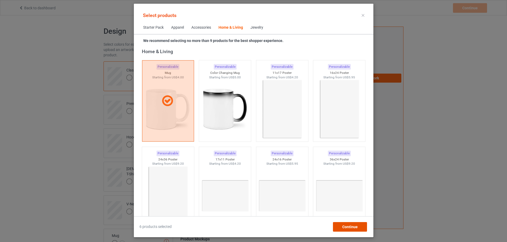
click at [361, 223] on div "Continue" at bounding box center [350, 227] width 34 height 10
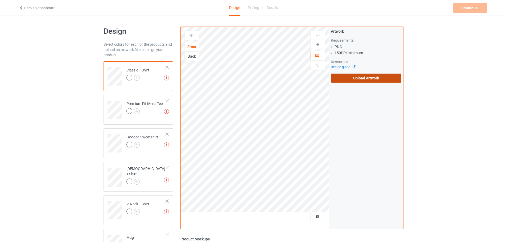
click at [366, 81] on label "Upload Artwork" at bounding box center [366, 78] width 71 height 9
click at [0, 0] on input "Upload Artwork" at bounding box center [0, 0] width 0 height 0
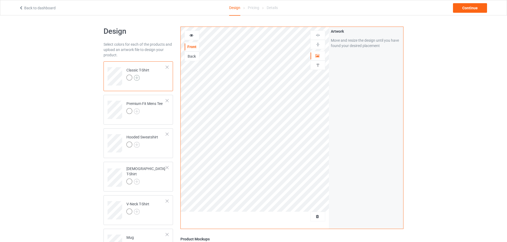
click at [137, 79] on img at bounding box center [137, 78] width 6 height 6
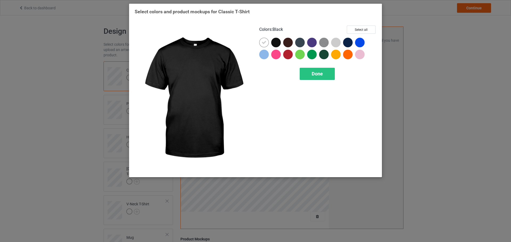
click at [278, 42] on div at bounding box center [276, 43] width 10 height 10
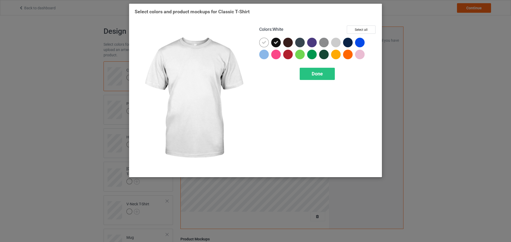
click at [266, 43] on icon at bounding box center [264, 42] width 5 height 5
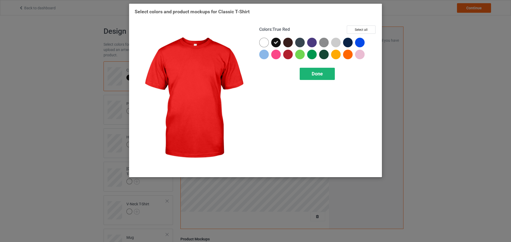
click at [319, 75] on span "Done" at bounding box center [317, 74] width 11 height 6
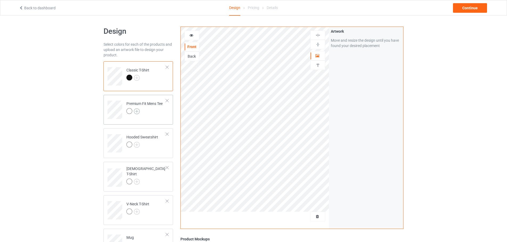
click at [137, 111] on img at bounding box center [137, 112] width 6 height 6
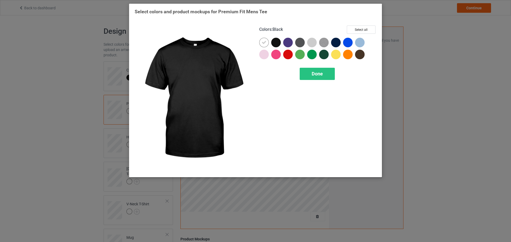
click at [279, 40] on div at bounding box center [276, 43] width 10 height 10
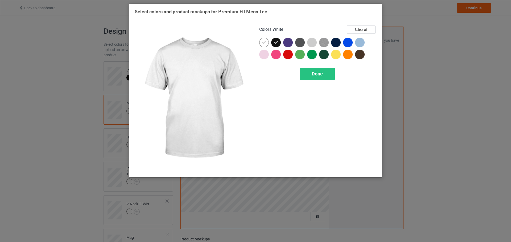
click at [263, 45] on icon at bounding box center [264, 42] width 5 height 5
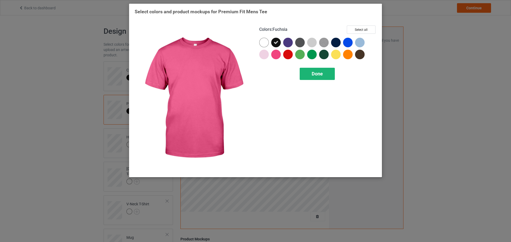
click at [301, 71] on div "Done" at bounding box center [317, 74] width 35 height 12
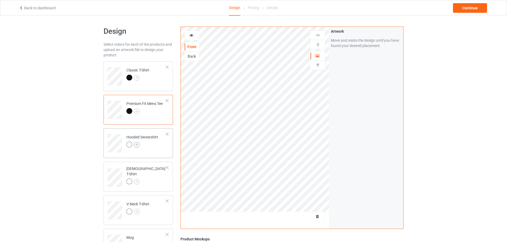
click at [138, 145] on img at bounding box center [137, 145] width 6 height 6
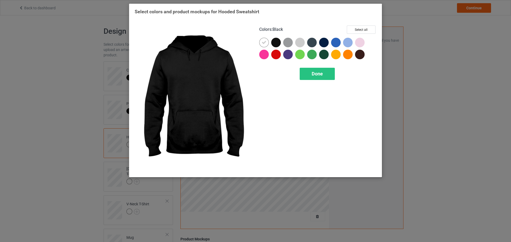
click at [281, 44] on div at bounding box center [277, 44] width 12 height 12
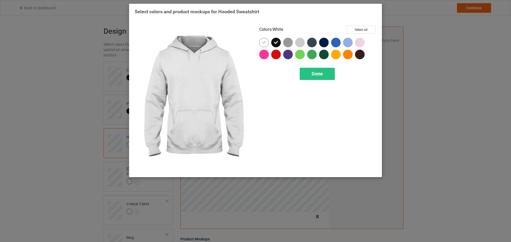
click at [270, 44] on div at bounding box center [317, 50] width 117 height 24
click at [267, 44] on div at bounding box center [264, 43] width 10 height 10
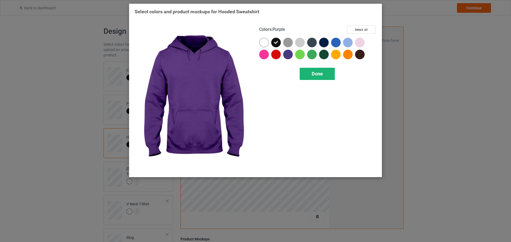
click at [308, 74] on div "Done" at bounding box center [317, 74] width 35 height 12
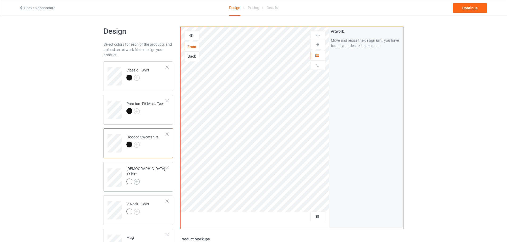
click at [136, 179] on img at bounding box center [137, 182] width 6 height 6
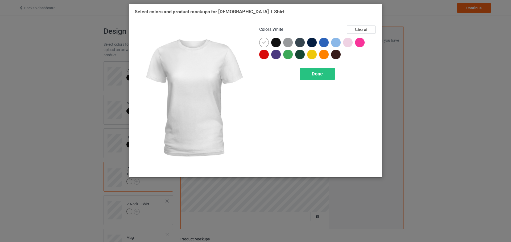
click at [277, 40] on div at bounding box center [276, 43] width 10 height 10
click at [262, 46] on div at bounding box center [264, 43] width 10 height 10
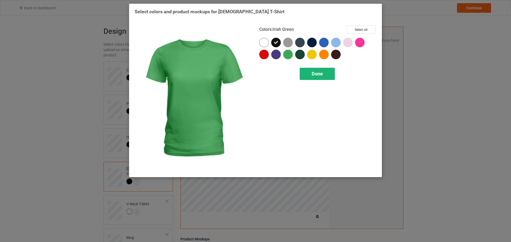
click at [307, 70] on div "Done" at bounding box center [317, 74] width 35 height 12
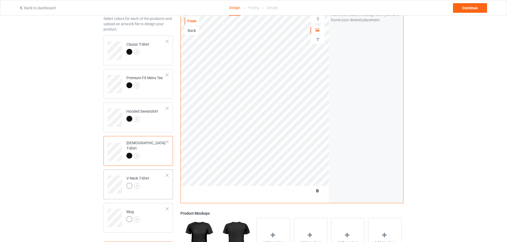
scroll to position [53, 0]
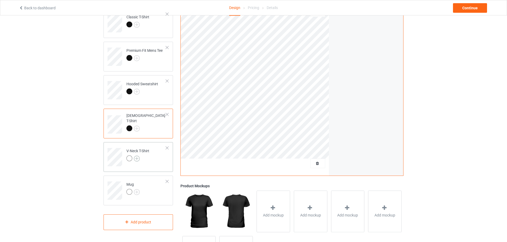
click at [138, 159] on img at bounding box center [137, 159] width 6 height 6
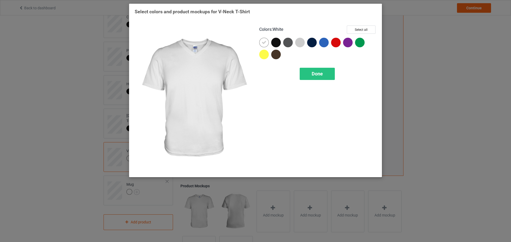
click at [274, 44] on div at bounding box center [276, 43] width 10 height 10
click at [268, 44] on div at bounding box center [264, 43] width 10 height 10
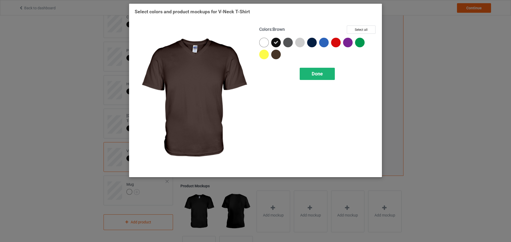
click at [301, 70] on div "Done" at bounding box center [317, 74] width 35 height 12
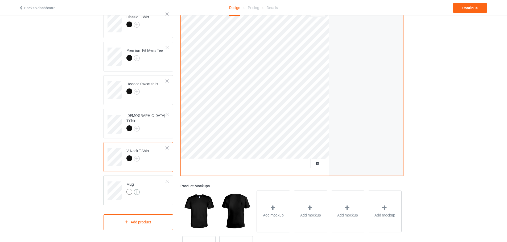
click at [138, 191] on img at bounding box center [137, 192] width 6 height 6
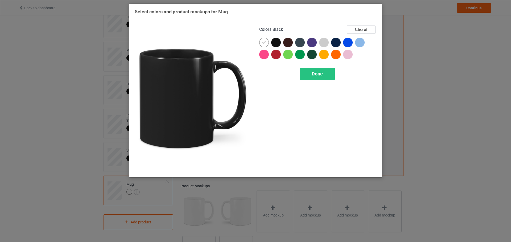
click at [273, 43] on div at bounding box center [276, 43] width 10 height 10
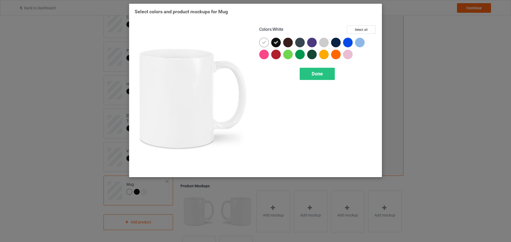
click at [268, 43] on div at bounding box center [264, 43] width 10 height 10
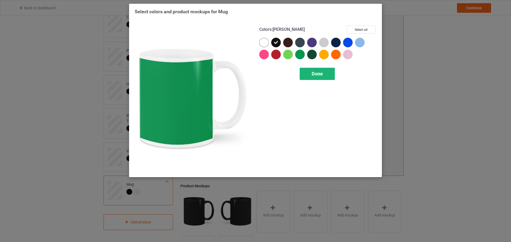
click at [318, 71] on span "Done" at bounding box center [317, 74] width 11 height 6
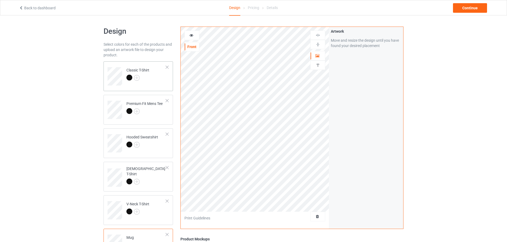
click at [148, 69] on div "Classic T-Shirt" at bounding box center [137, 74] width 23 height 13
click at [464, 11] on div "Continue" at bounding box center [470, 8] width 34 height 10
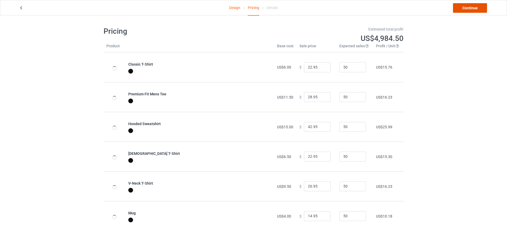
click at [464, 11] on link "Continue" at bounding box center [470, 8] width 34 height 10
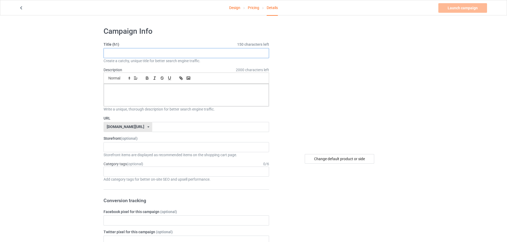
paste input "Don't Worry Be Cappy"
type input "Don't Worry Be Cappy"
paste input "Don't Worry Be Cappy"
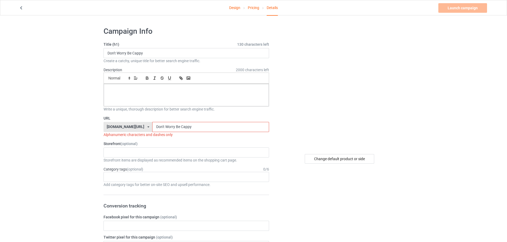
click at [152, 127] on input "Don't Worry Be Cappy" at bounding box center [210, 127] width 117 height 10
click at [152, 126] on input "Don't-Worry Be Cappy" at bounding box center [210, 127] width 117 height 10
drag, startPoint x: 158, startPoint y: 127, endPoint x: 160, endPoint y: 130, distance: 3.6
click at [160, 130] on input "Dont-Worry Be Cappy" at bounding box center [210, 127] width 117 height 10
click at [160, 125] on input "Dont-Worry Be Cappy" at bounding box center [210, 127] width 117 height 10
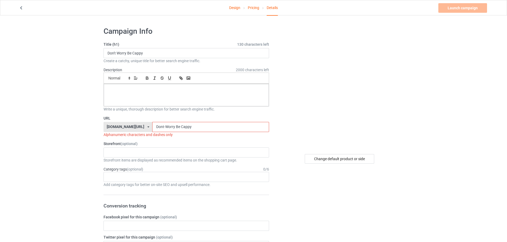
drag, startPoint x: 159, startPoint y: 126, endPoint x: 161, endPoint y: 130, distance: 4.4
click at [161, 130] on input "Dont-Worry Be Cappy" at bounding box center [210, 127] width 117 height 10
drag, startPoint x: 165, startPoint y: 126, endPoint x: 166, endPoint y: 131, distance: 5.7
click at [166, 131] on input "Dont-Worry-Be Cappy" at bounding box center [210, 127] width 117 height 10
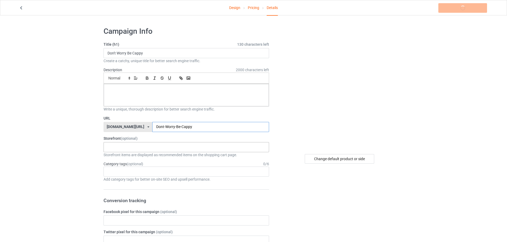
type input "Dont-Worry-Be-Cappy"
click at [161, 146] on div "KIOTA Gaming Finish Line Fitness Mi-Tees 6767c36548d7ee002e084532 651a982803c4d…" at bounding box center [185, 147] width 165 height 10
click at [129, 173] on div "Mi-Tees" at bounding box center [186, 177] width 165 height 10
click at [127, 169] on div "Age > [DEMOGRAPHIC_DATA] > 1 Age > [DEMOGRAPHIC_DATA] Months > 1 Month Age > [D…" at bounding box center [185, 172] width 165 height 10
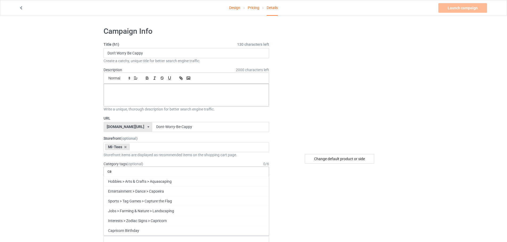
type input "c"
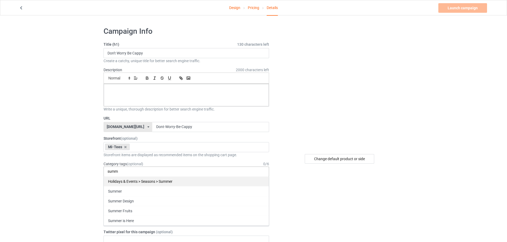
type input "summ"
click at [132, 183] on div "Holidays & Events > Seasons > Summer" at bounding box center [186, 182] width 165 height 10
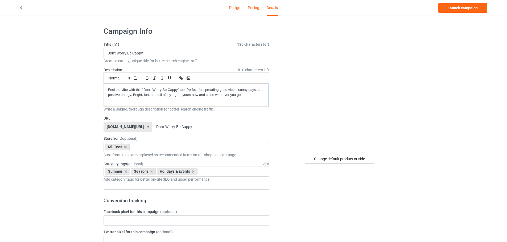
drag, startPoint x: 244, startPoint y: 94, endPoint x: 100, endPoint y: 88, distance: 144.1
click at [454, 8] on link "Launch campaign" at bounding box center [462, 8] width 49 height 10
